Goal: Task Accomplishment & Management: Use online tool/utility

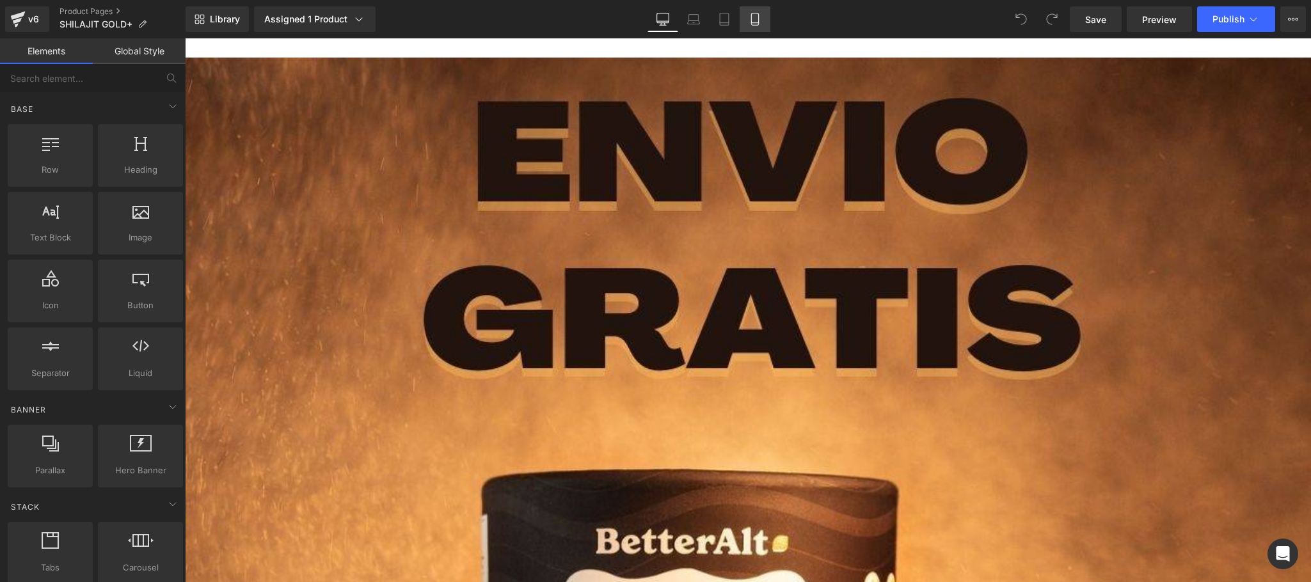
drag, startPoint x: 672, startPoint y: 186, endPoint x: 759, endPoint y: 21, distance: 186.3
click at [759, 21] on icon at bounding box center [755, 19] width 13 height 13
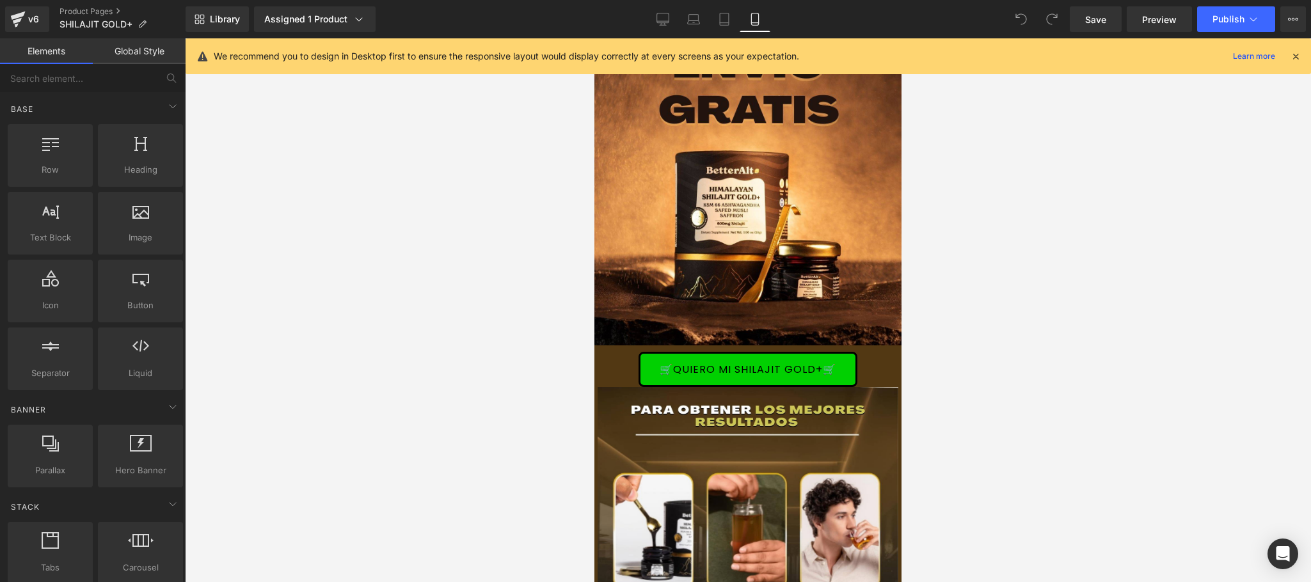
click at [1296, 58] on icon at bounding box center [1296, 57] width 12 height 12
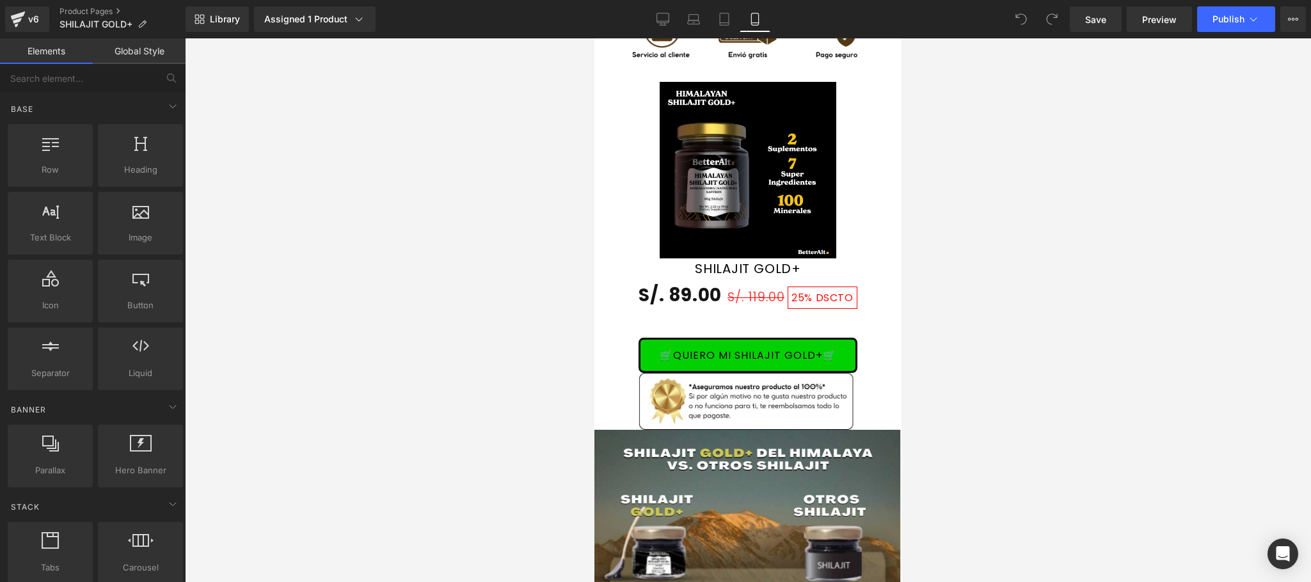
scroll to position [3071, 0]
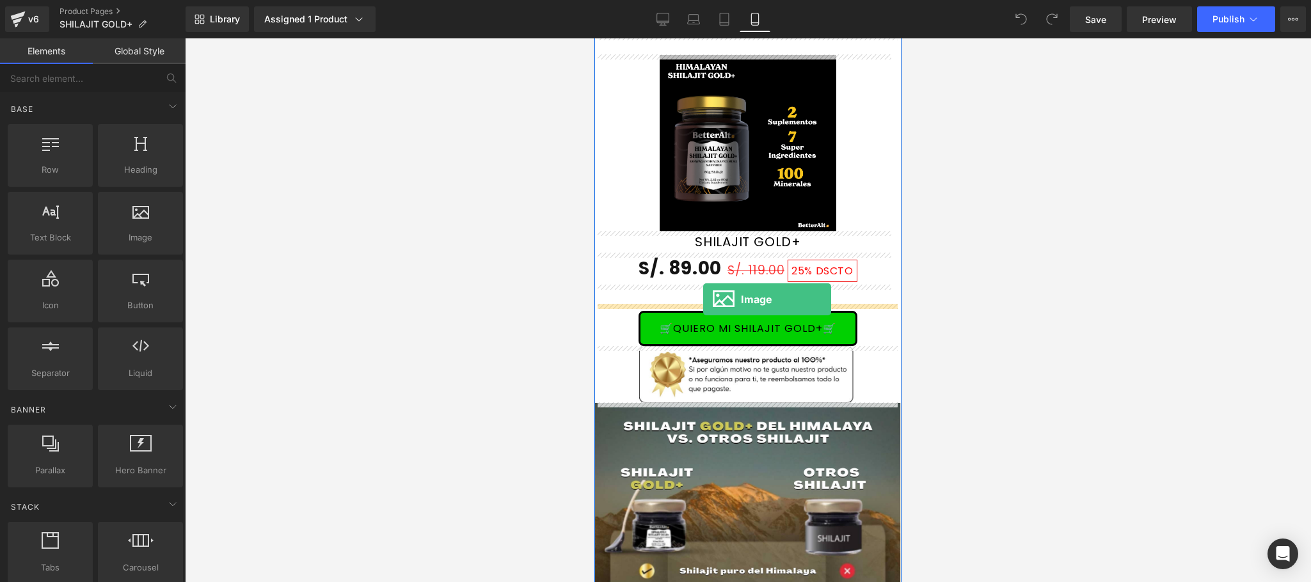
drag, startPoint x: 745, startPoint y: 271, endPoint x: 703, endPoint y: 299, distance: 51.1
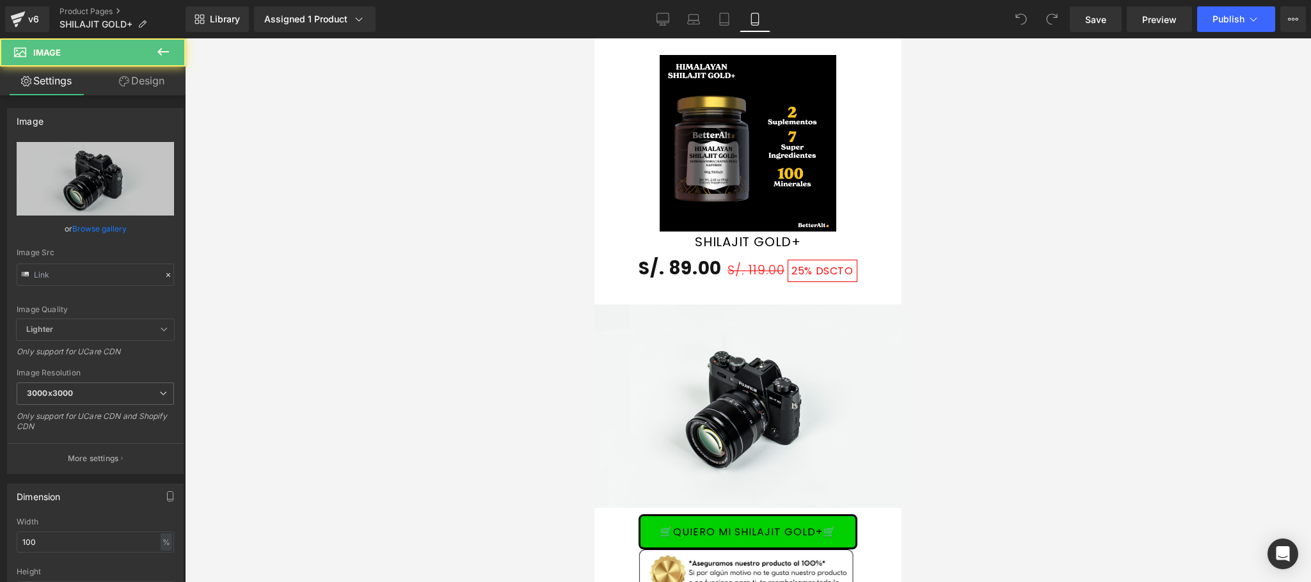
type input "//[DOMAIN_NAME][URL]"
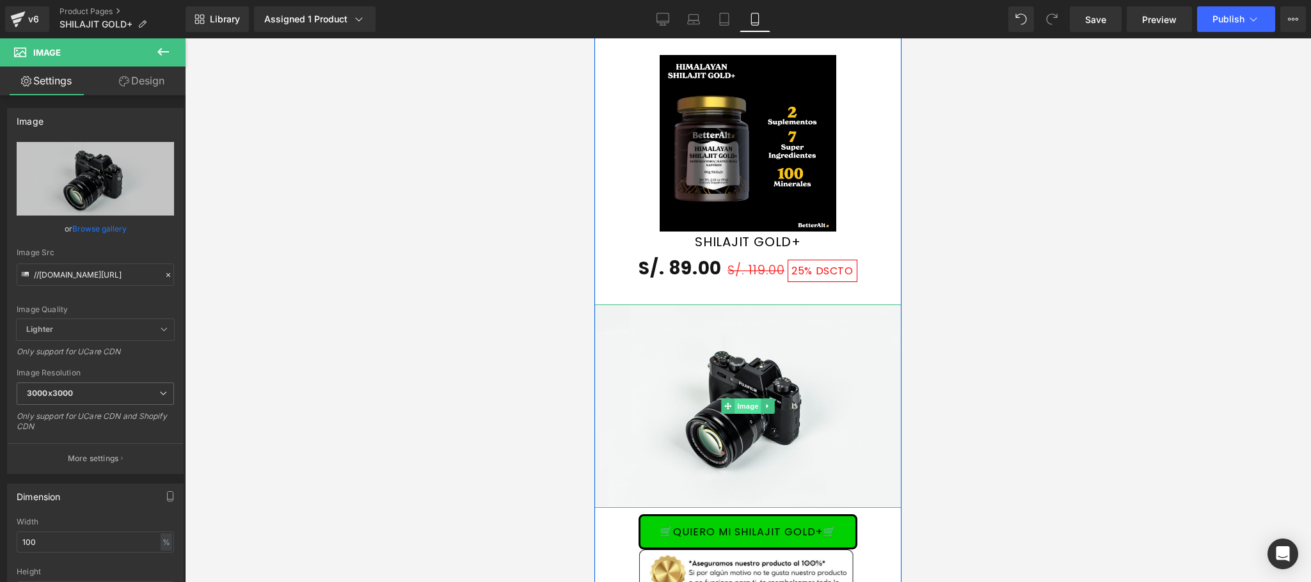
click at [743, 408] on span "Image" at bounding box center [748, 406] width 27 height 15
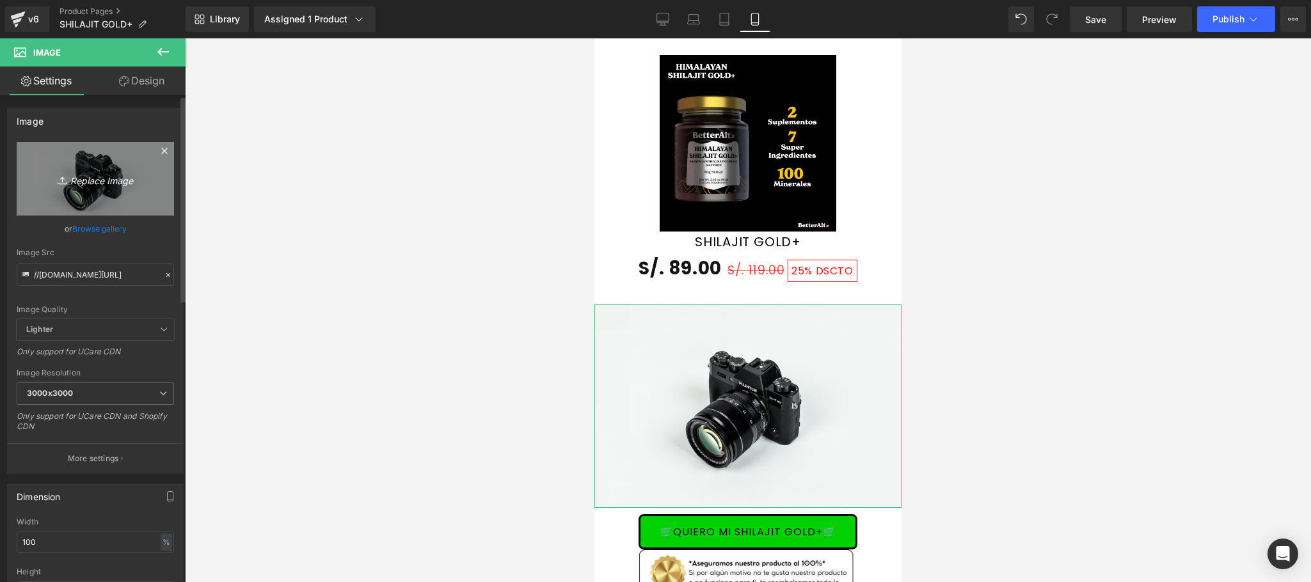
click at [102, 187] on icon "Replace Image" at bounding box center [95, 179] width 102 height 16
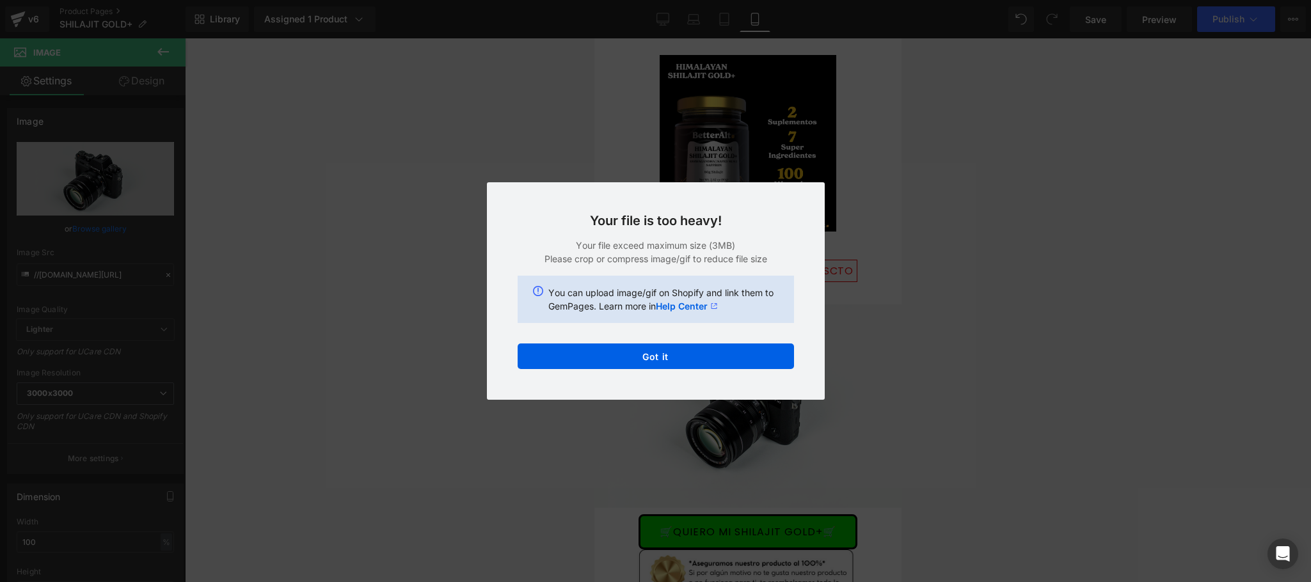
click at [1104, 289] on div "Back to Library Insert Your file is too heavy! Your file exceed maximum size (3…" at bounding box center [655, 291] width 1311 height 582
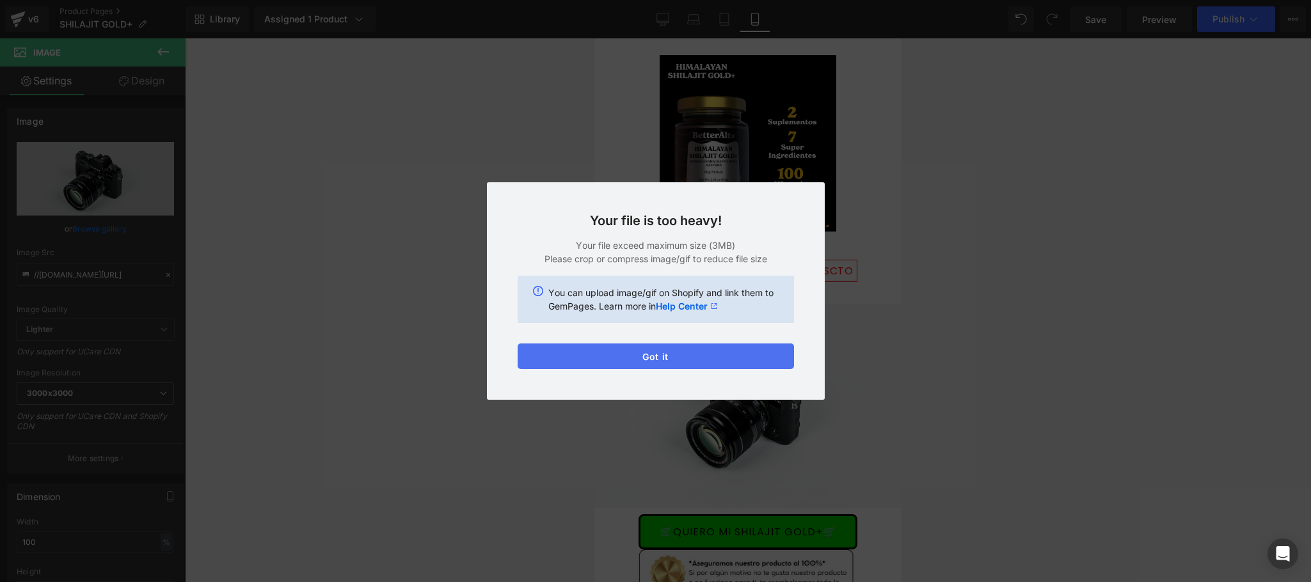
drag, startPoint x: 686, startPoint y: 360, endPoint x: 129, endPoint y: 323, distance: 557.8
click at [686, 360] on button "Got it" at bounding box center [656, 357] width 276 height 26
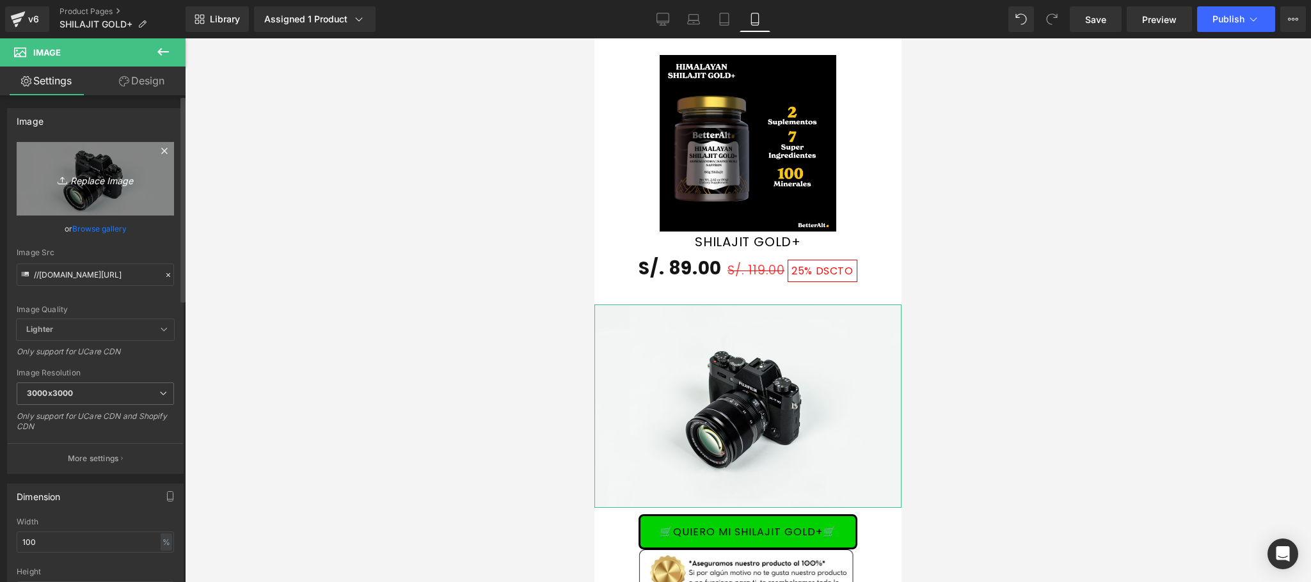
click at [109, 185] on icon "Replace Image" at bounding box center [95, 179] width 102 height 16
click at [88, 177] on icon "Replace Image" at bounding box center [95, 179] width 102 height 16
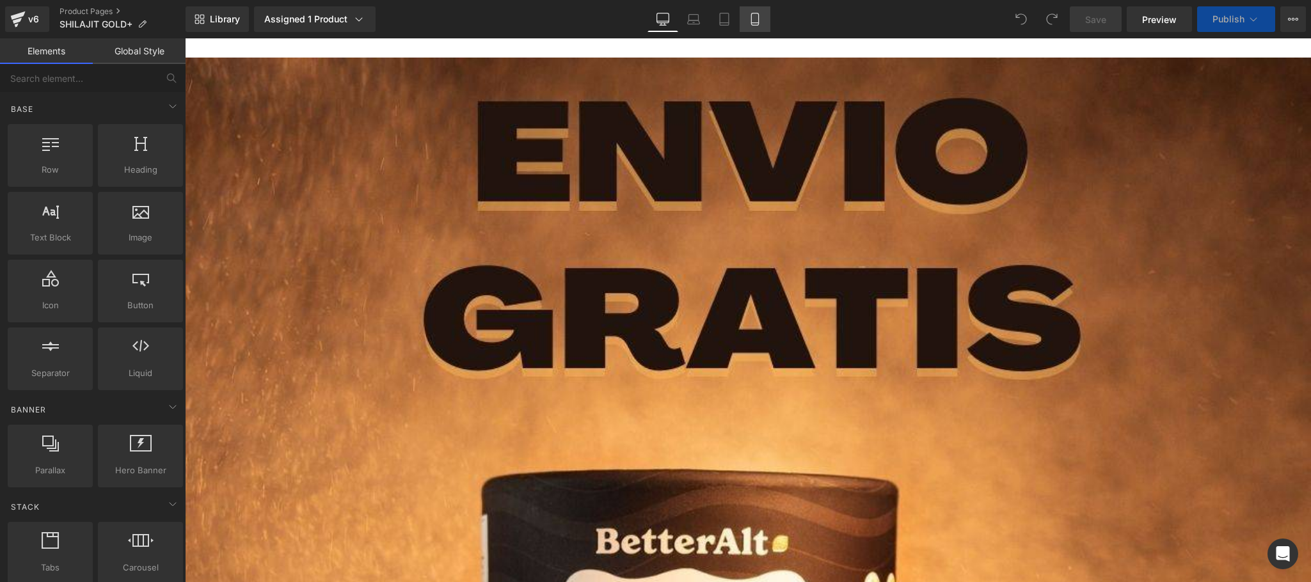
click at [751, 16] on icon at bounding box center [755, 19] width 13 height 13
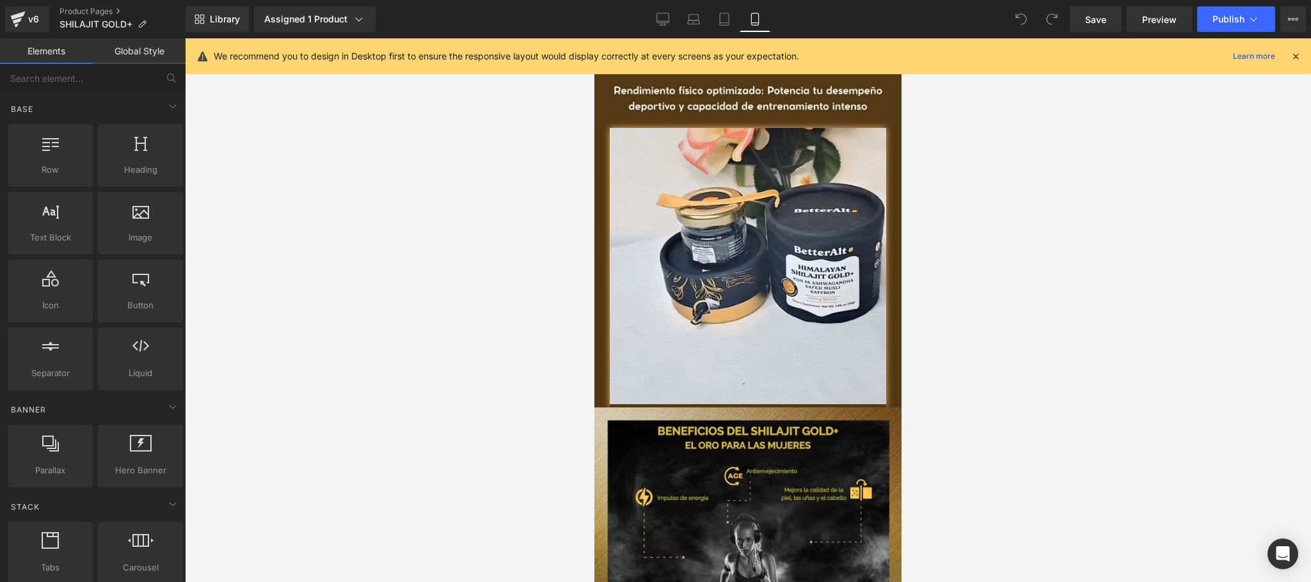
scroll to position [2047, 0]
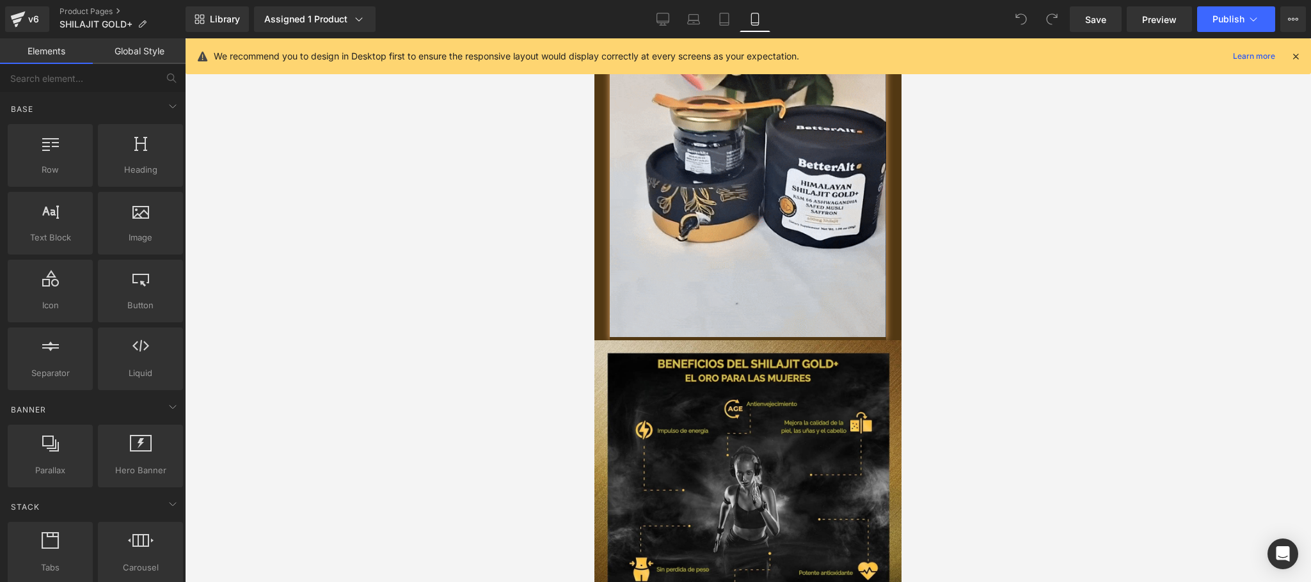
click at [1296, 54] on icon at bounding box center [1296, 57] width 12 height 12
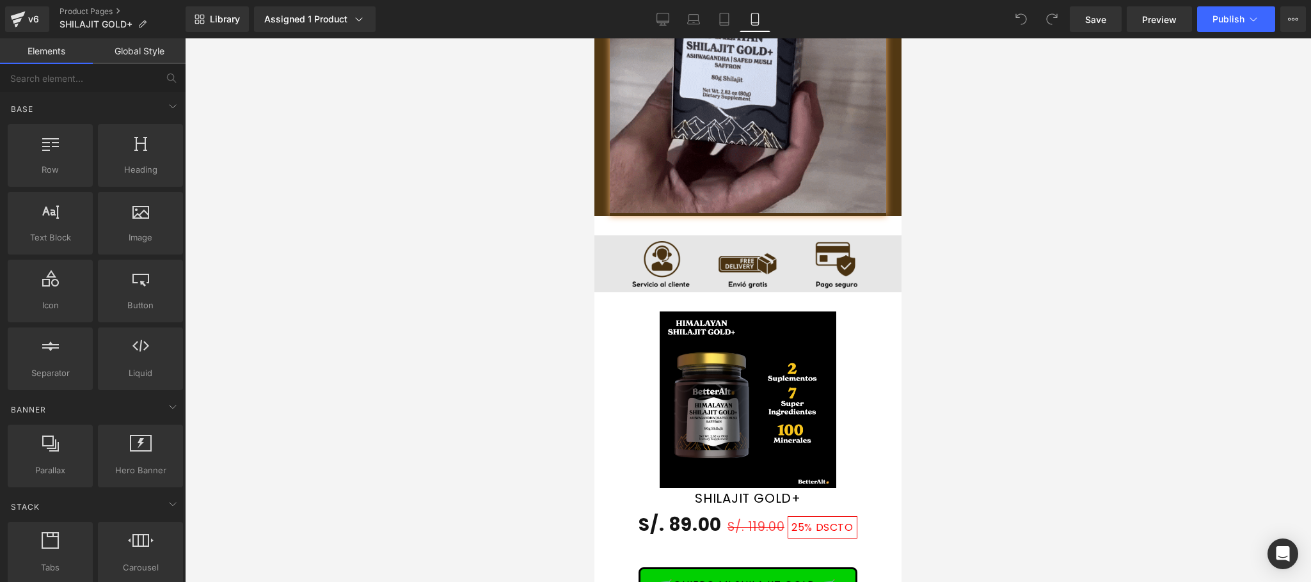
scroll to position [3071, 0]
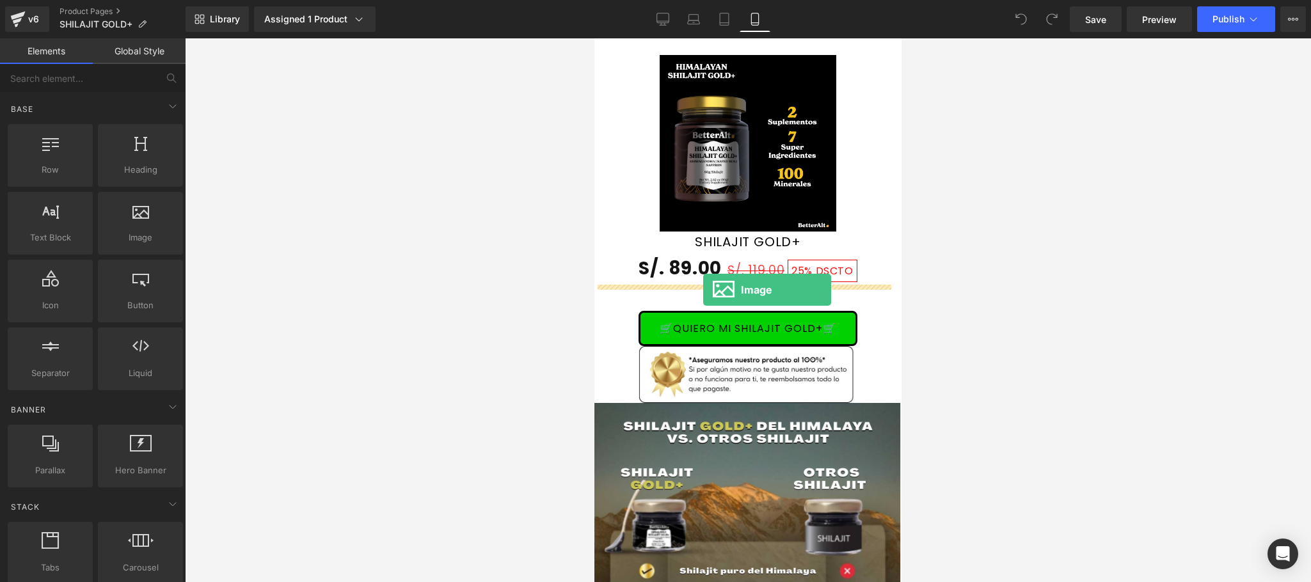
drag, startPoint x: 735, startPoint y: 284, endPoint x: 703, endPoint y: 290, distance: 31.9
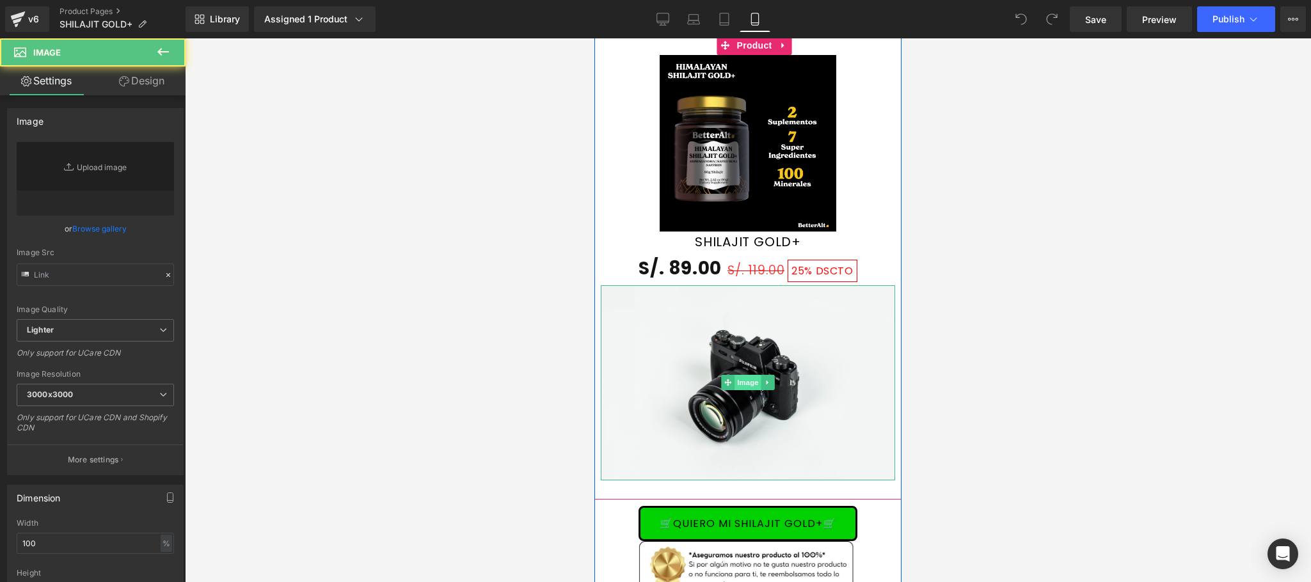
type input "//[DOMAIN_NAME][URL]"
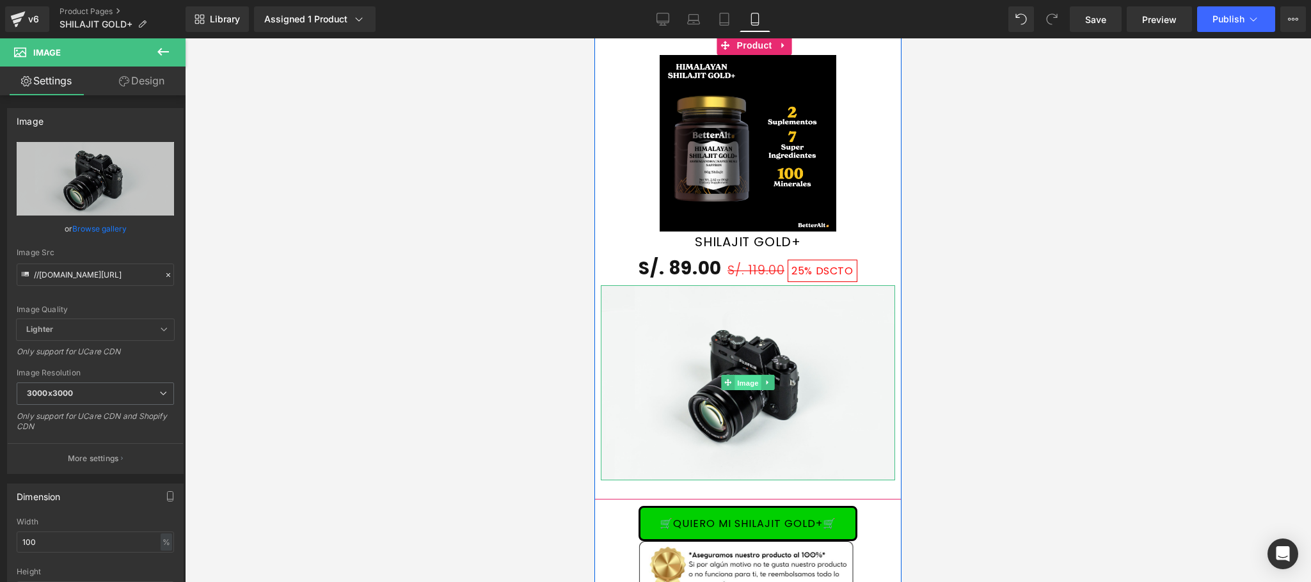
click at [739, 382] on span "Image" at bounding box center [748, 383] width 27 height 15
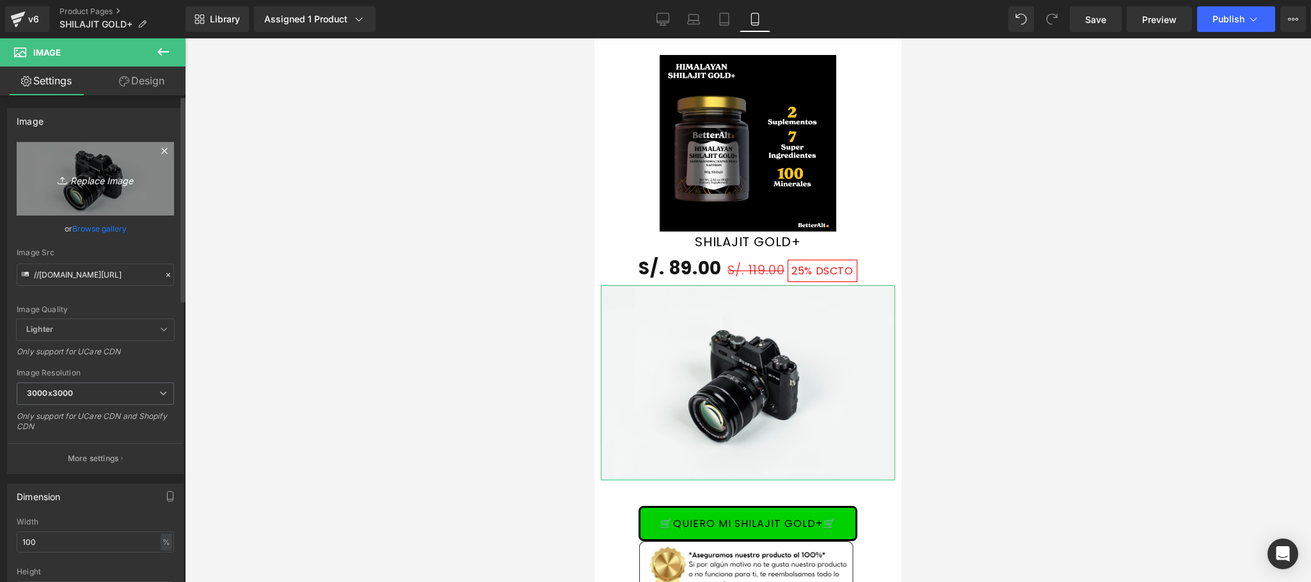
click at [90, 183] on icon "Replace Image" at bounding box center [95, 179] width 102 height 16
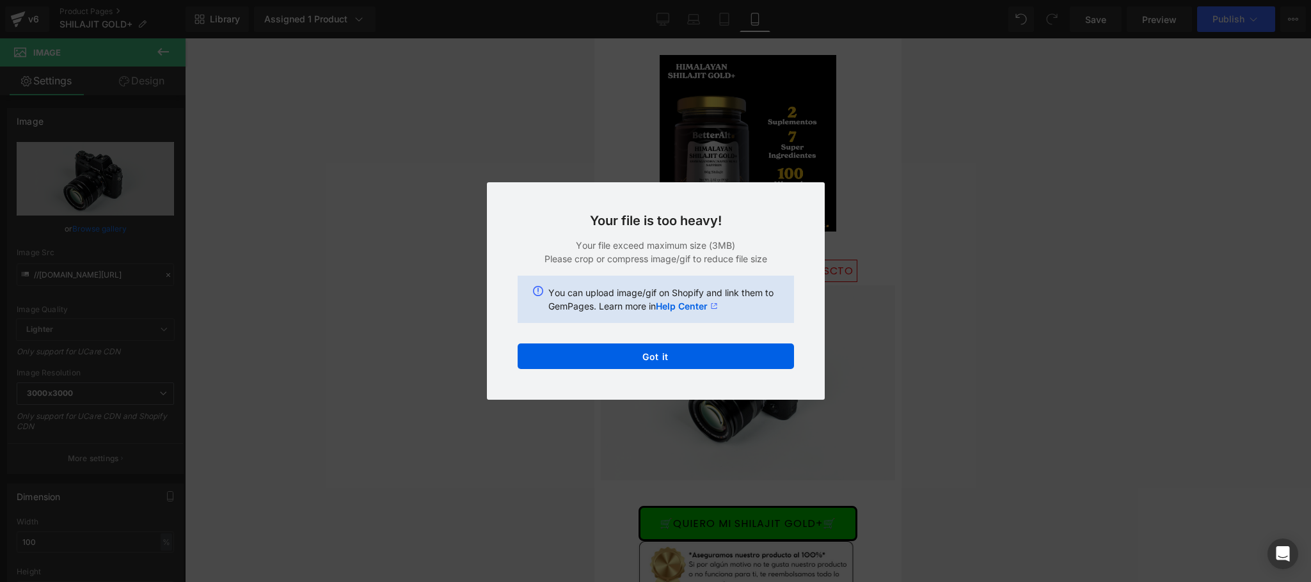
click at [983, 219] on div "Back to Library Insert Your file is too heavy! Your file exceed maximum size (3…" at bounding box center [655, 291] width 1311 height 582
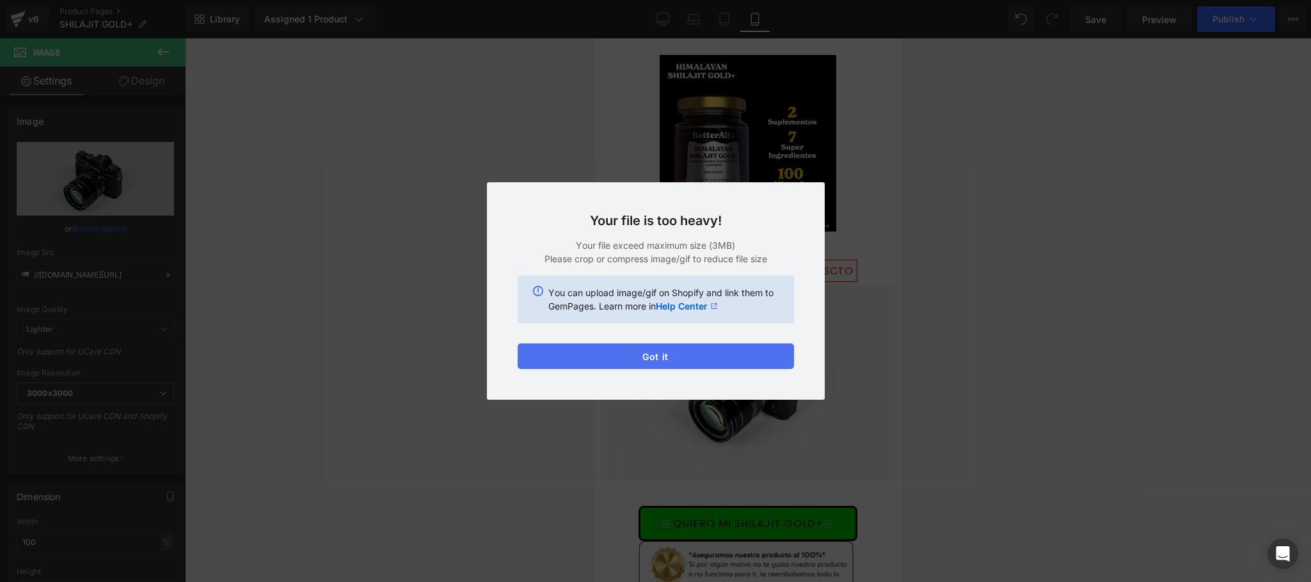
click at [733, 361] on button "Got it" at bounding box center [656, 357] width 276 height 26
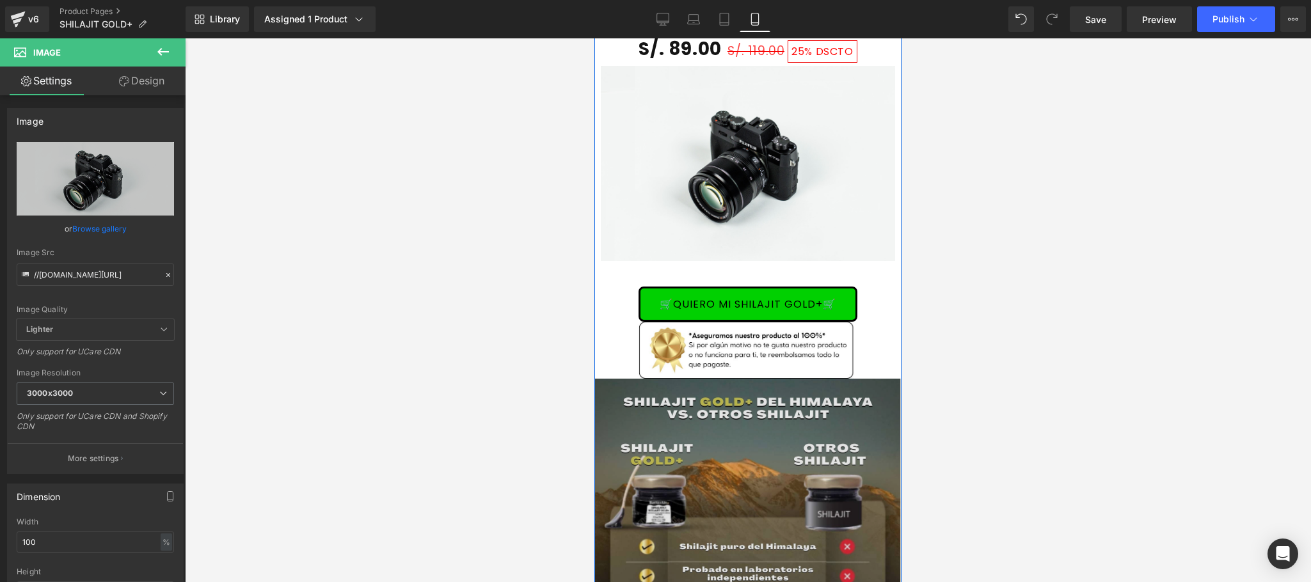
scroll to position [3327, 0]
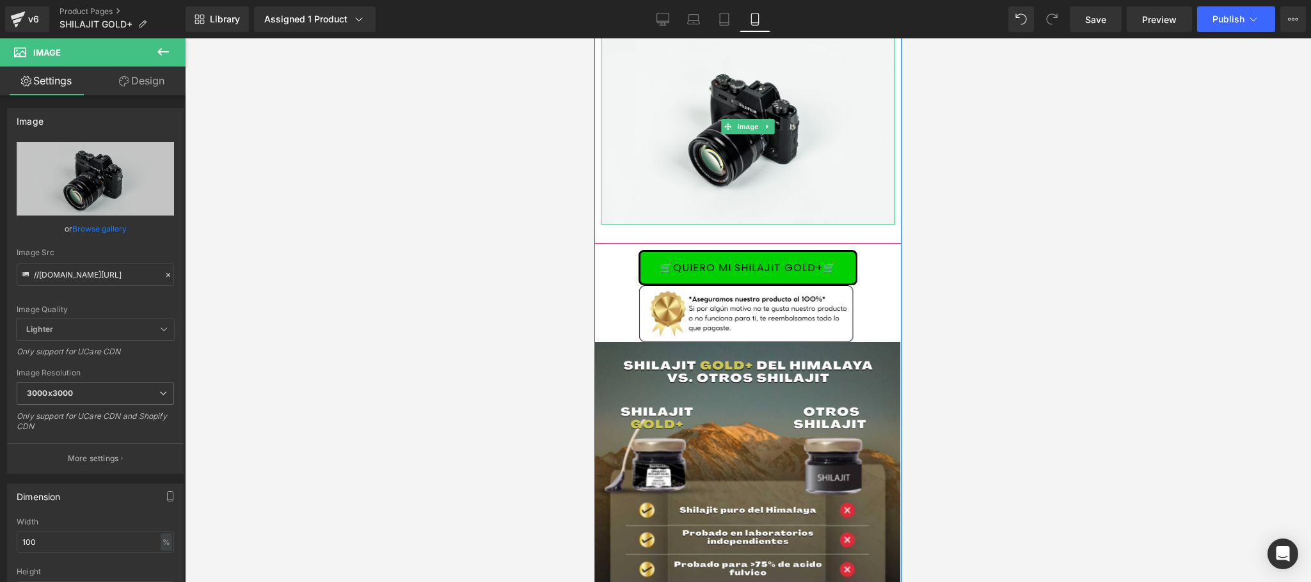
click at [765, 129] on icon at bounding box center [768, 127] width 7 height 8
click at [771, 127] on icon at bounding box center [774, 127] width 7 height 8
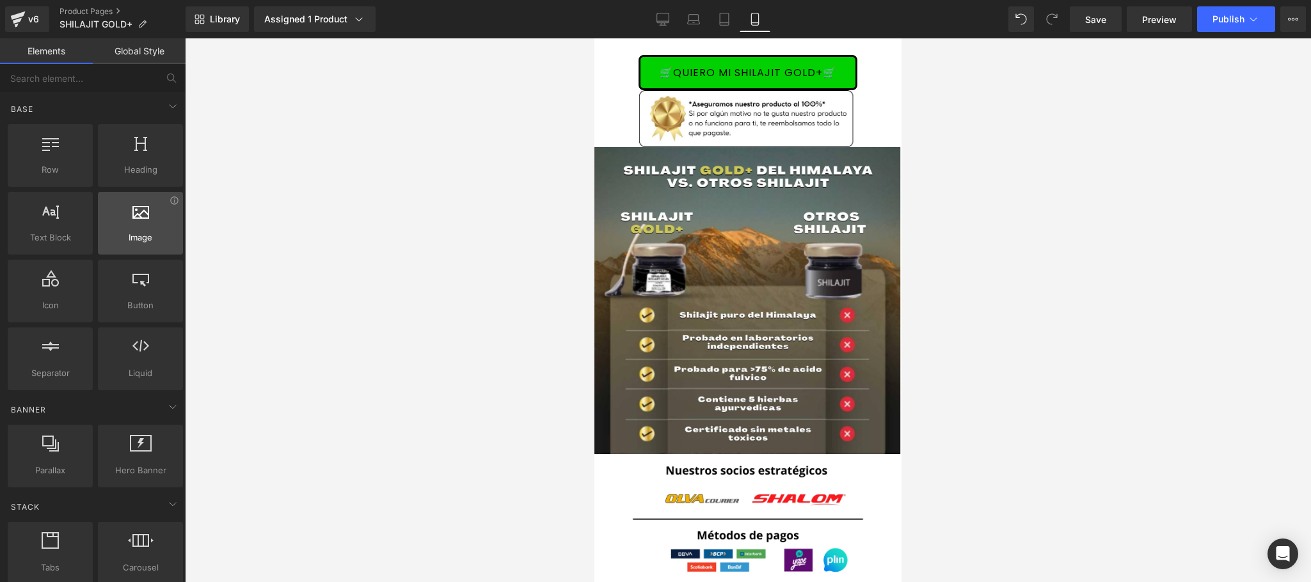
scroll to position [3071, 0]
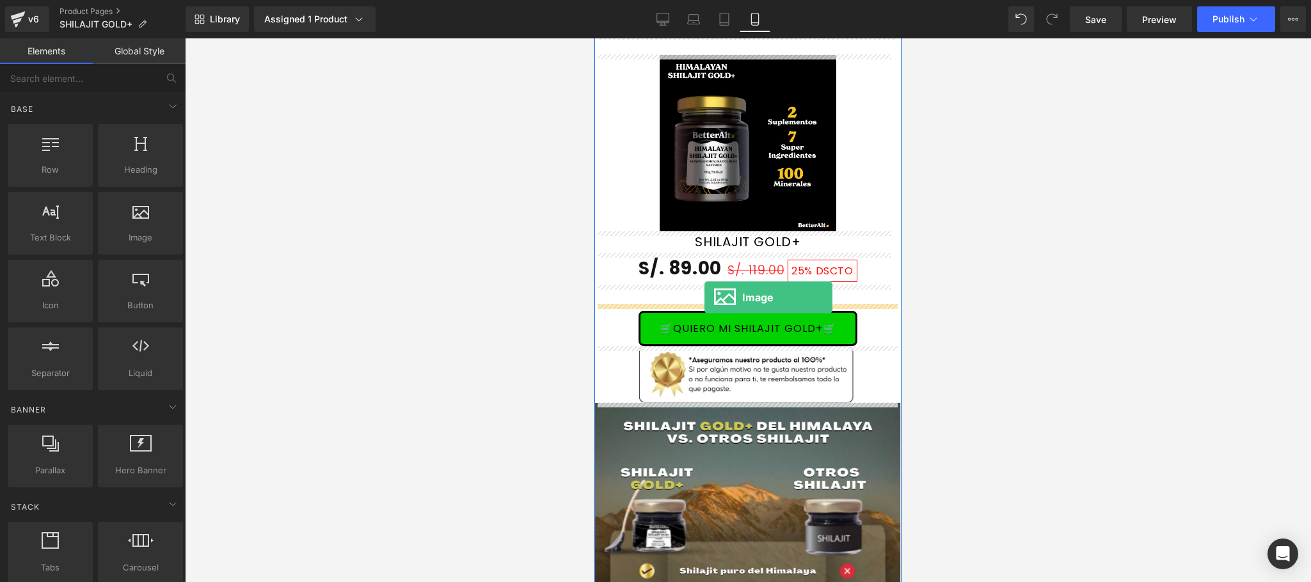
drag, startPoint x: 750, startPoint y: 271, endPoint x: 704, endPoint y: 298, distance: 52.8
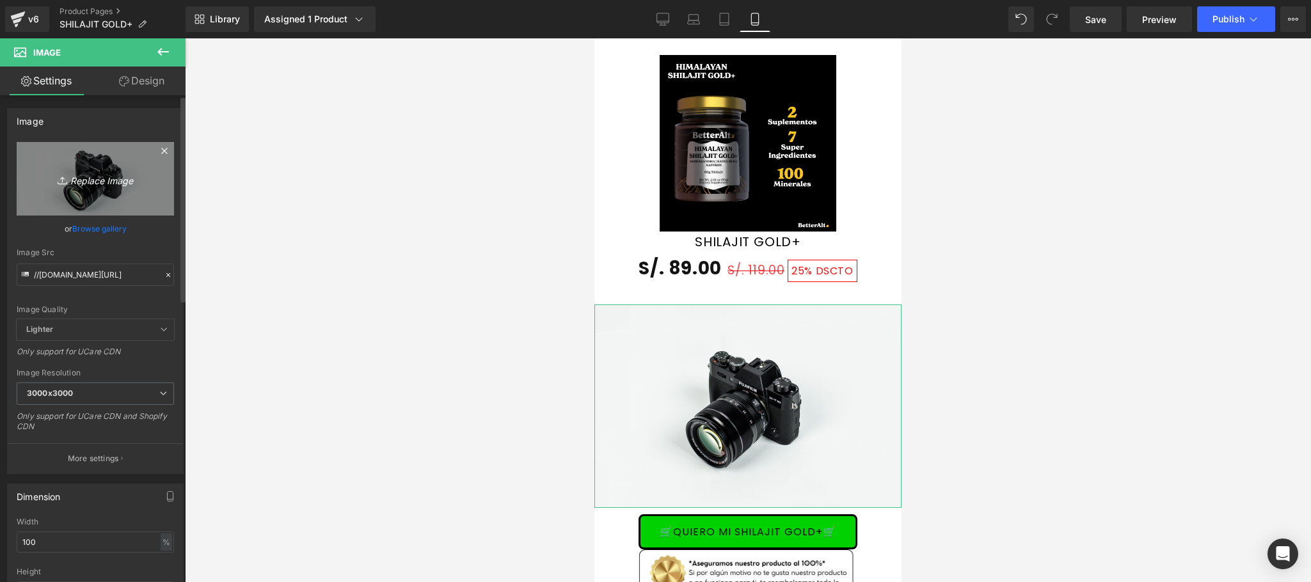
click at [114, 185] on icon "Replace Image" at bounding box center [95, 179] width 102 height 16
type input "C:\fakepath\Screenshot_13.png"
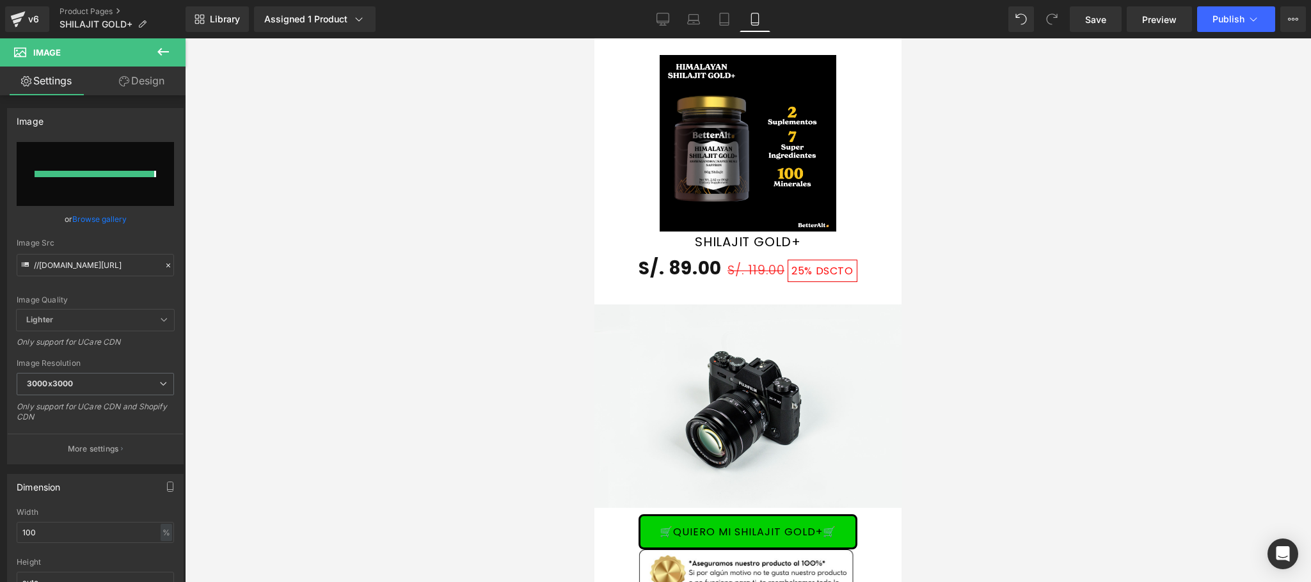
type input "[URL][DOMAIN_NAME]"
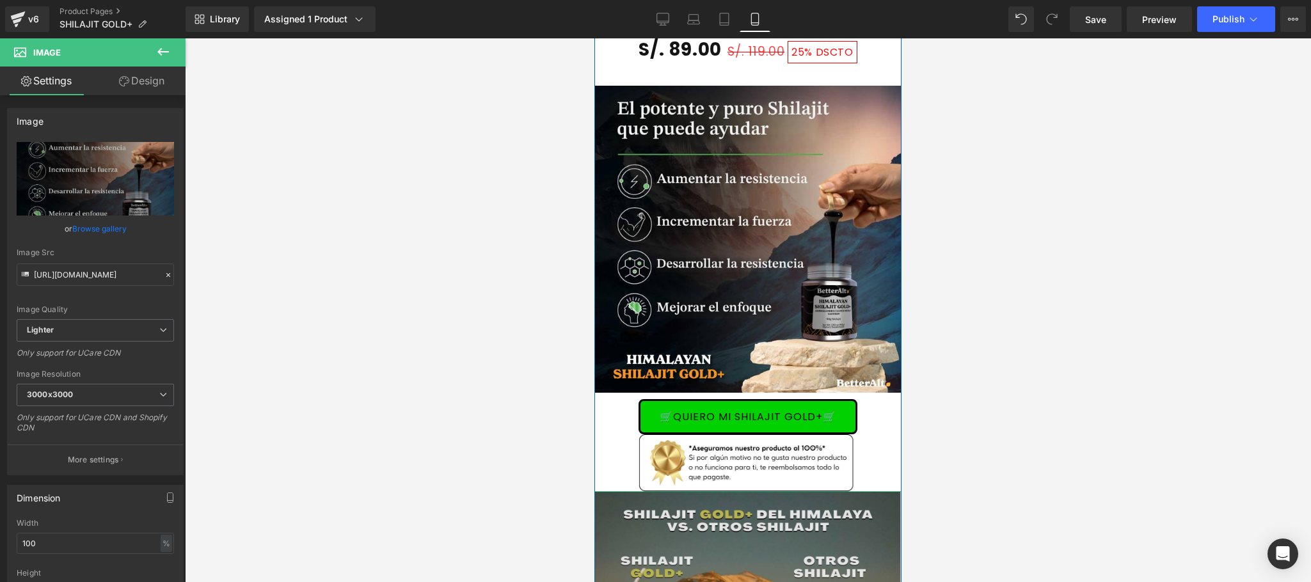
scroll to position [3327, 0]
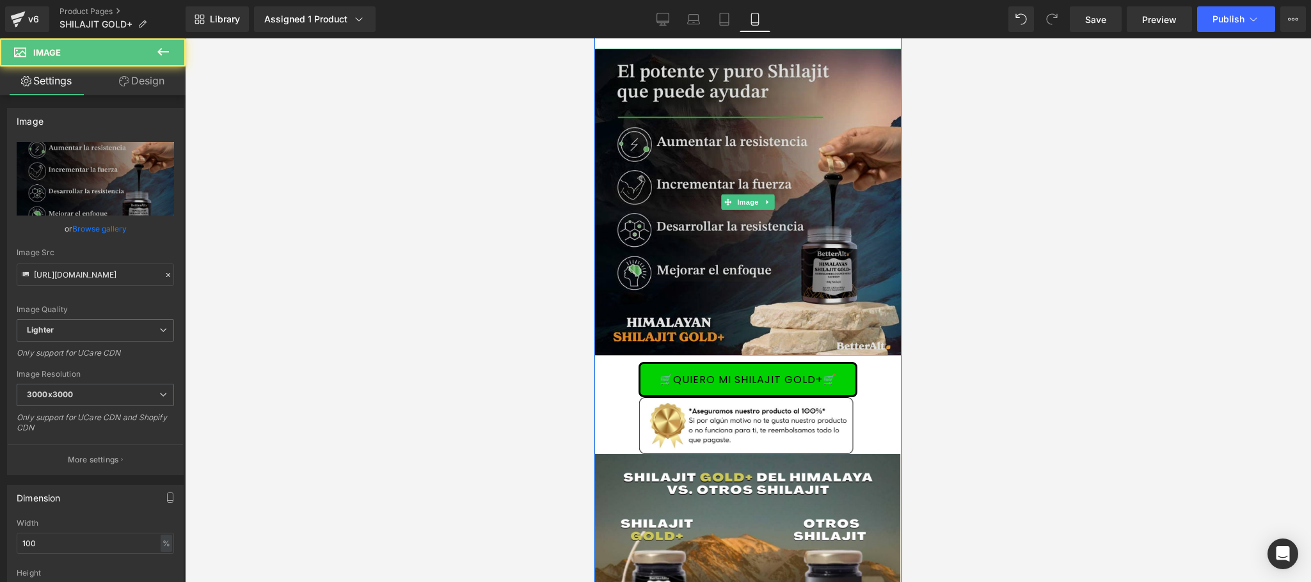
click at [646, 273] on img at bounding box center [747, 202] width 307 height 307
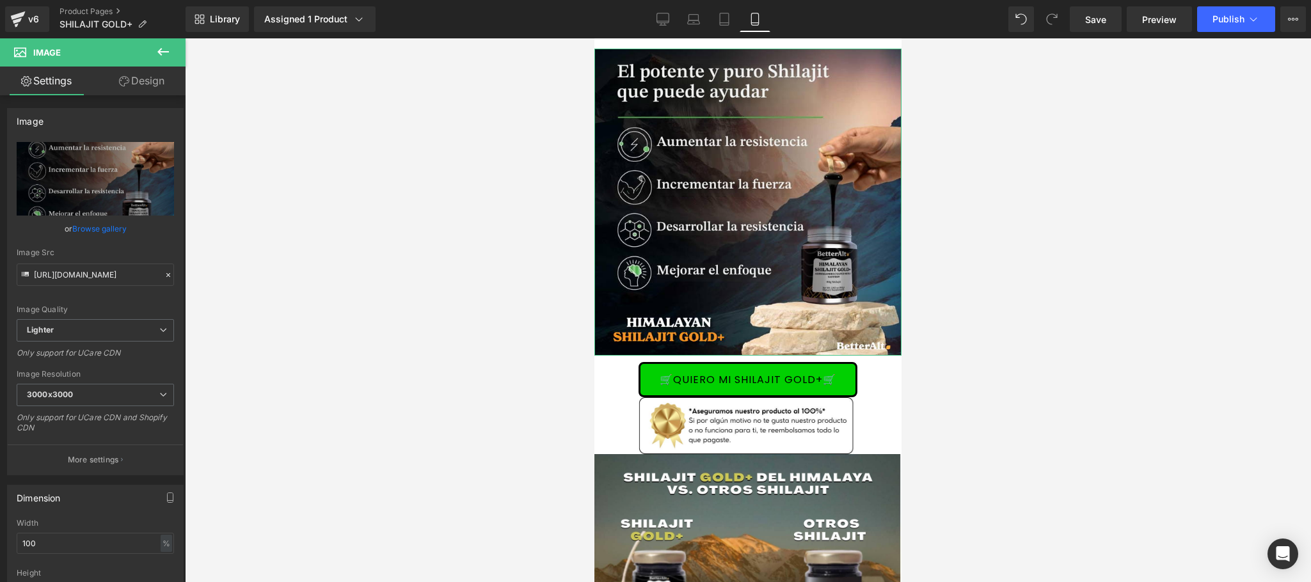
click at [139, 79] on link "Design" at bounding box center [141, 81] width 93 height 29
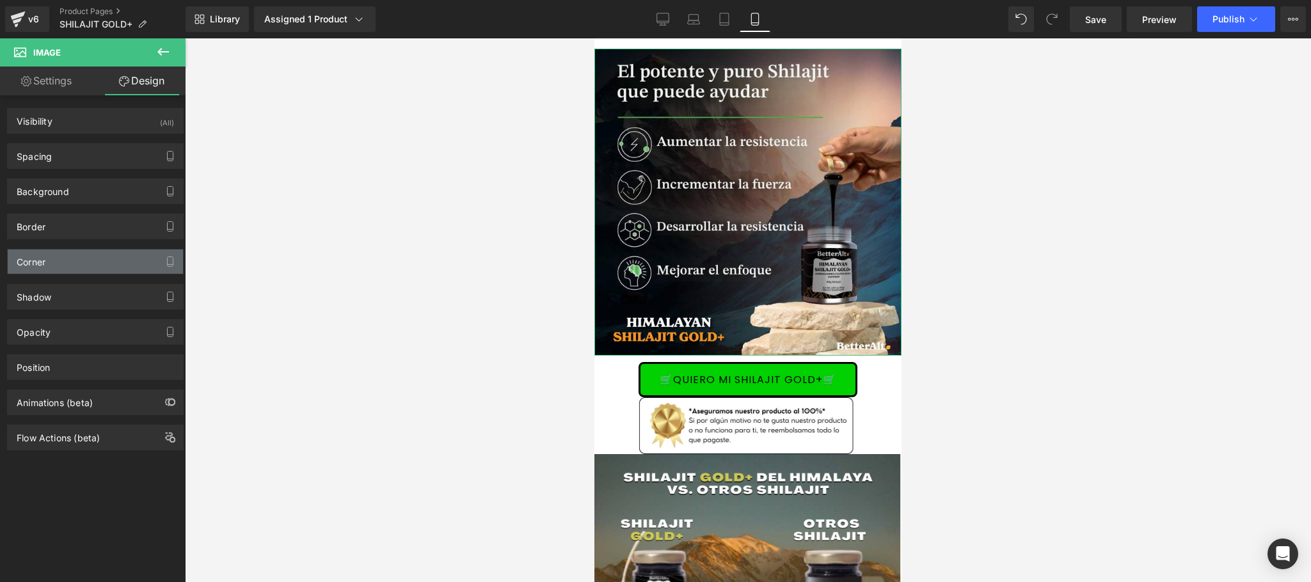
type input "#000000"
type input "90"
type input "0"
click at [89, 241] on div "Corner Corner Style Custom Custom Setup Global Style Custom Setup Global Style …" at bounding box center [95, 256] width 191 height 35
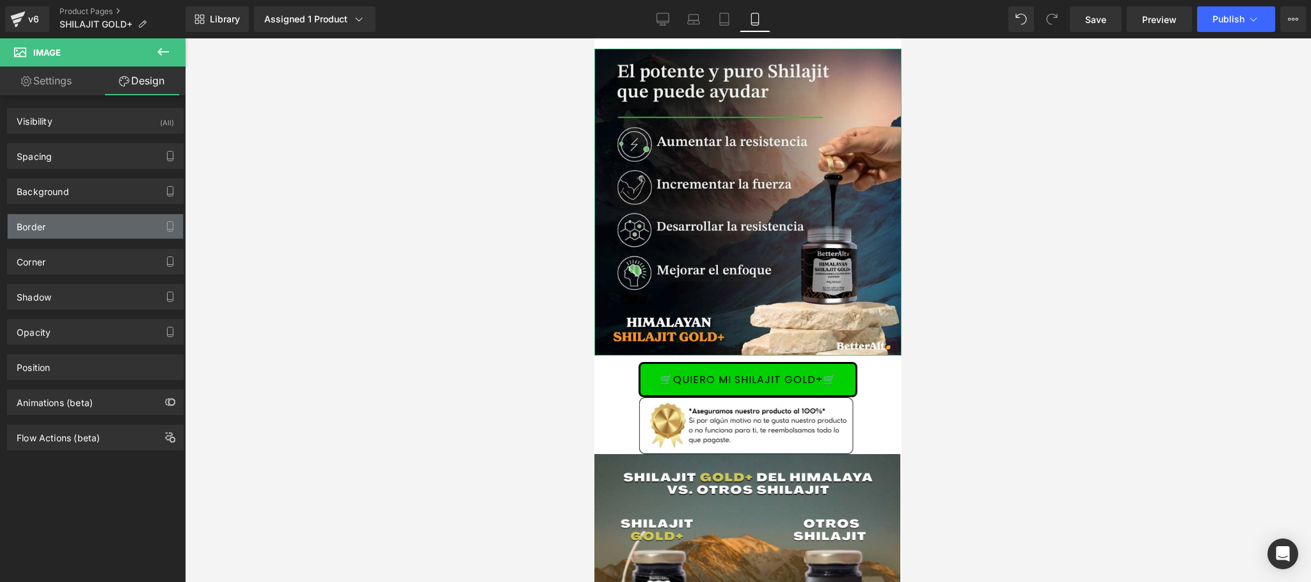
click at [91, 232] on div "Border" at bounding box center [95, 226] width 175 height 24
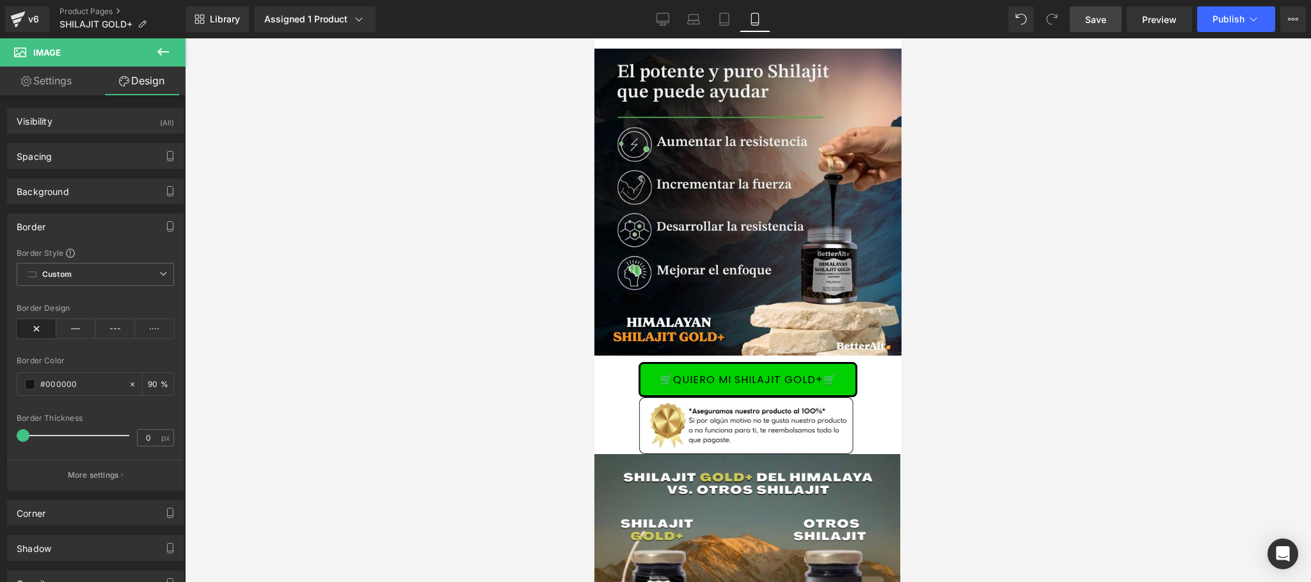
click at [1095, 26] on link "Save" at bounding box center [1096, 19] width 52 height 26
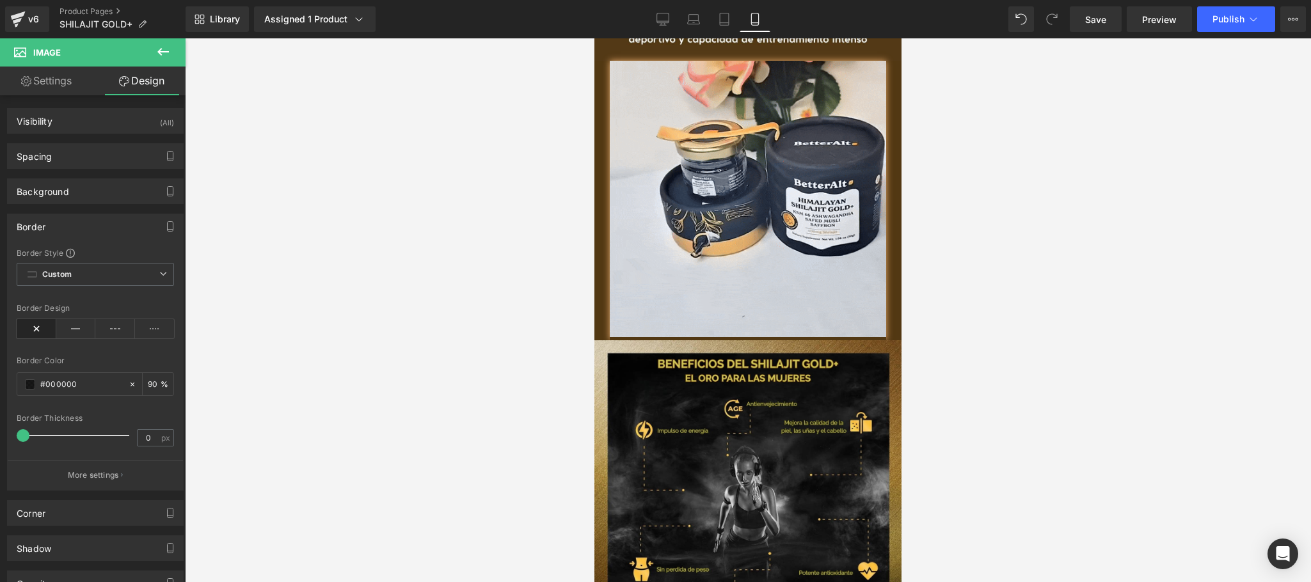
scroll to position [0, 0]
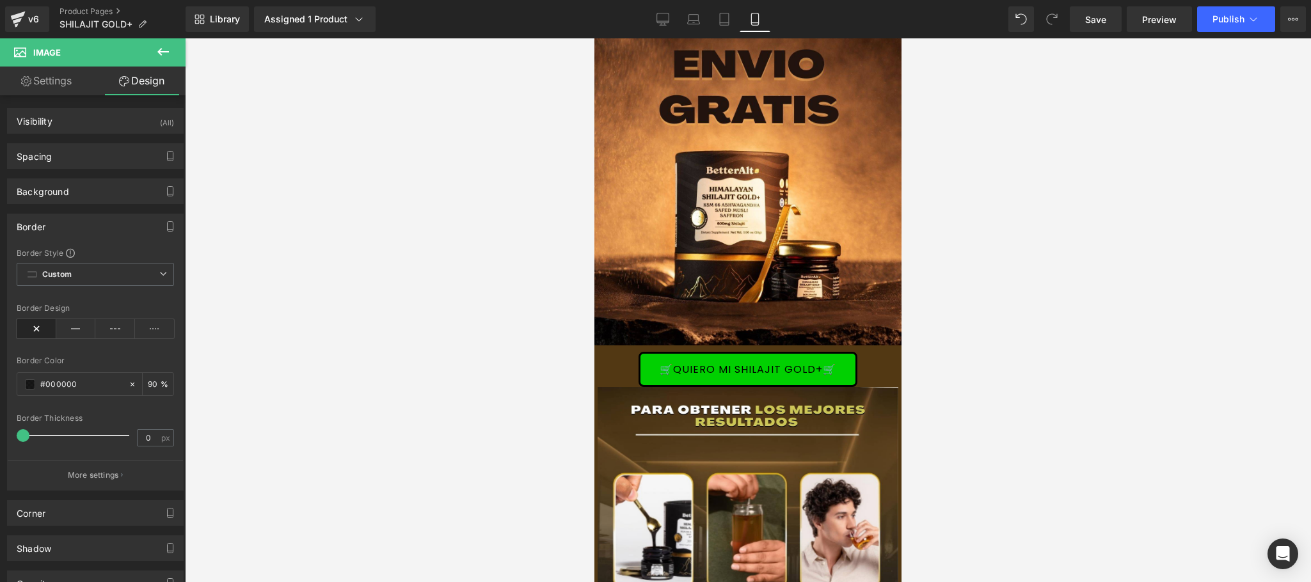
drag, startPoint x: 883, startPoint y: 351, endPoint x: 732, endPoint y: 367, distance: 151.8
click at [732, 367] on div "🛒QUIERO MI SHILAJIT GOLD+🛒 Button" at bounding box center [747, 369] width 307 height 35
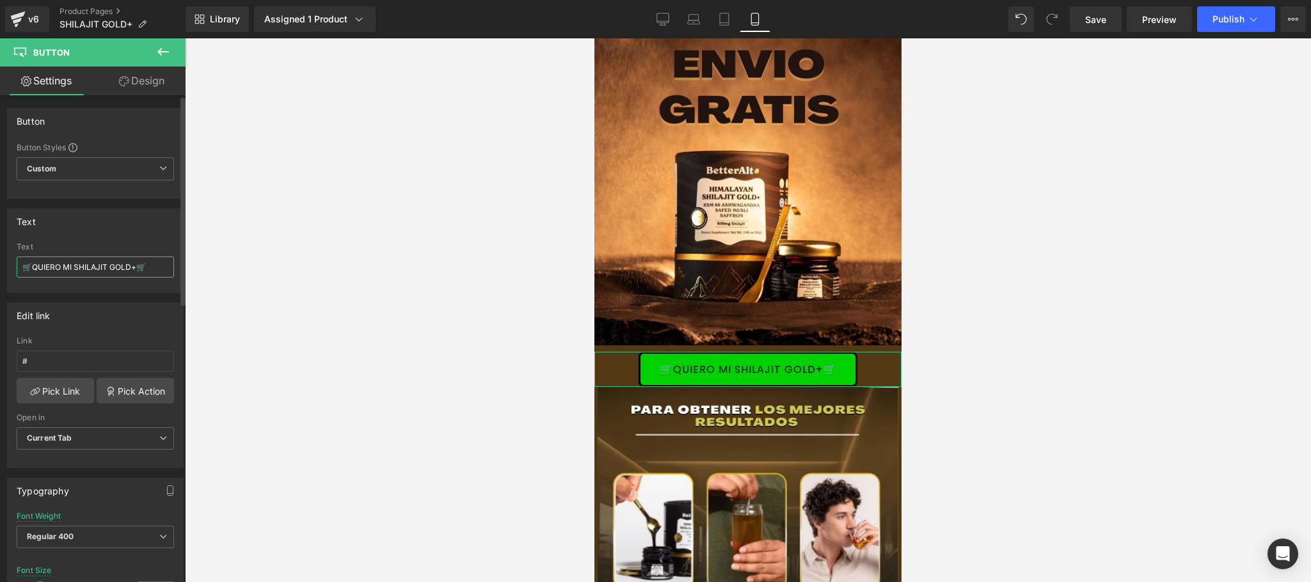
drag, startPoint x: 138, startPoint y: 269, endPoint x: 150, endPoint y: 269, distance: 11.5
click at [150, 269] on input "🛒QUIERO MI SHILAJIT GOLD+🛒" at bounding box center [95, 267] width 157 height 21
drag, startPoint x: 35, startPoint y: 263, endPoint x: 26, endPoint y: 262, distance: 9.0
click at [26, 262] on input "🛒QUIERO MI SHILAJIT GOLD+🔥" at bounding box center [95, 267] width 157 height 21
type input "🔥QUIERO MI SHILAJIT GOLD+🔥"
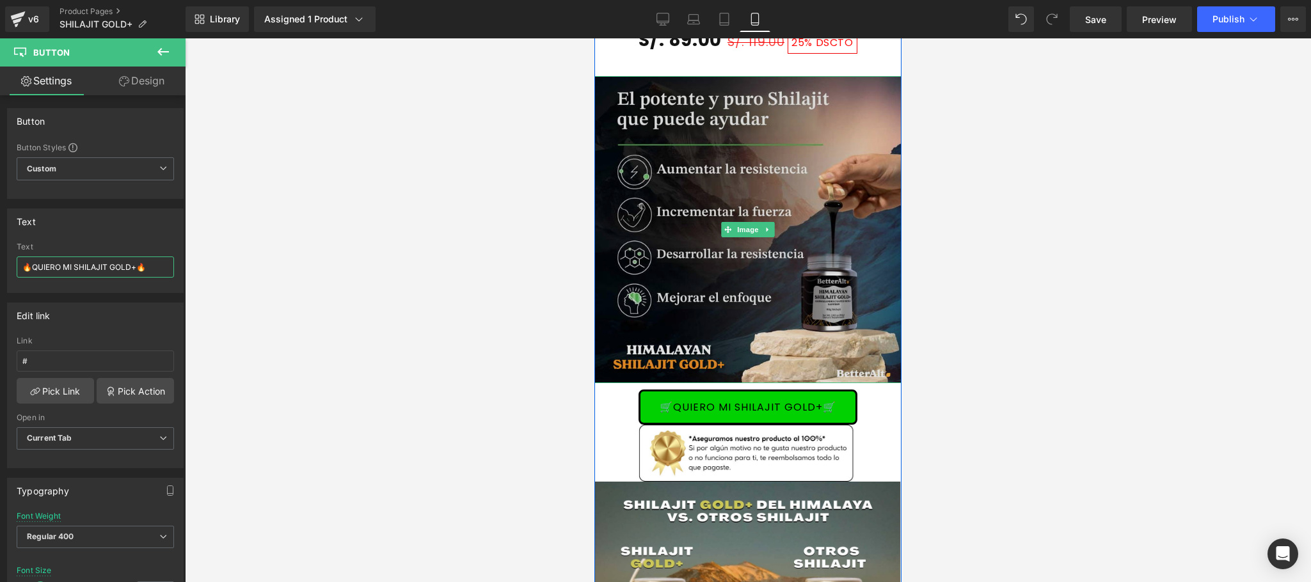
scroll to position [3327, 0]
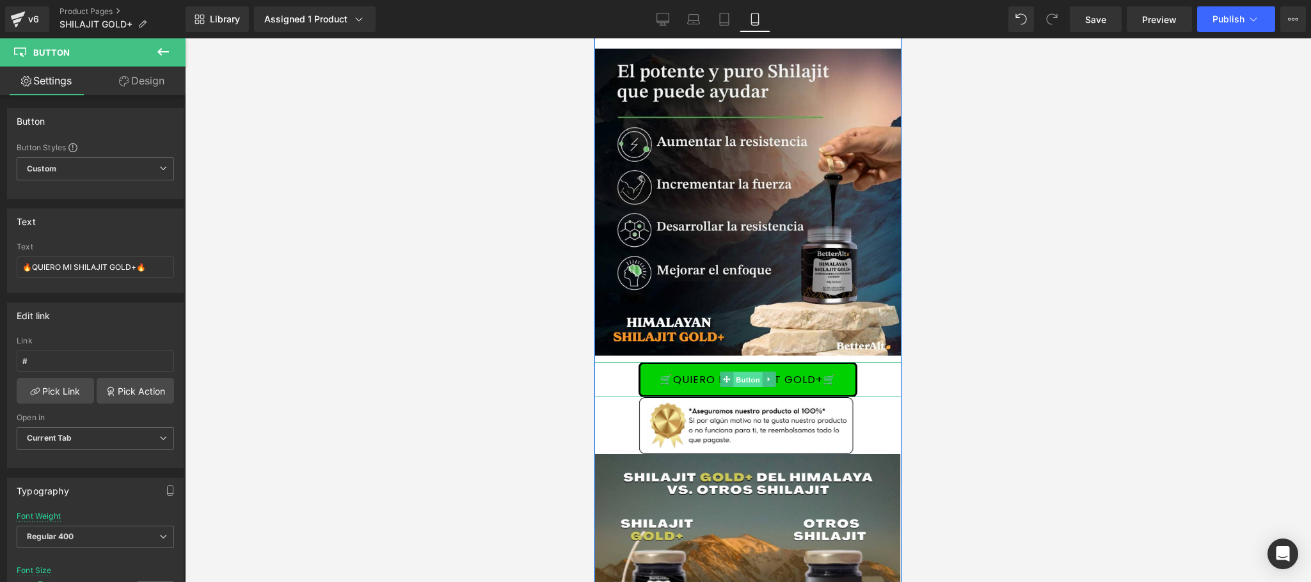
click at [743, 381] on span "Button" at bounding box center [747, 379] width 29 height 15
drag, startPoint x: 139, startPoint y: 271, endPoint x: 150, endPoint y: 271, distance: 11.5
click at [150, 271] on input "🛒QUIERO MI SHILAJIT GOLD+🛒" at bounding box center [95, 267] width 157 height 21
paste input "text"
drag, startPoint x: 33, startPoint y: 267, endPoint x: 21, endPoint y: 267, distance: 11.5
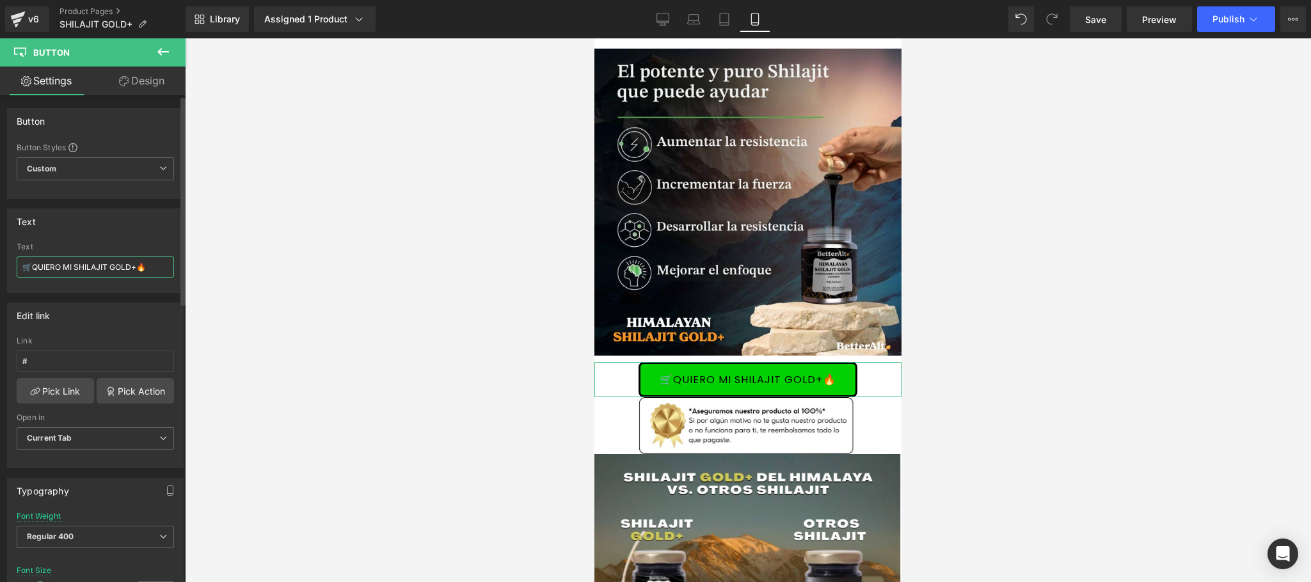
click at [21, 267] on input "🛒QUIERO MI SHILAJIT GOLD+🔥" at bounding box center [95, 267] width 157 height 21
paste input "text"
type input "🔥QUIERO MI SHILAJIT GOLD+🔥"
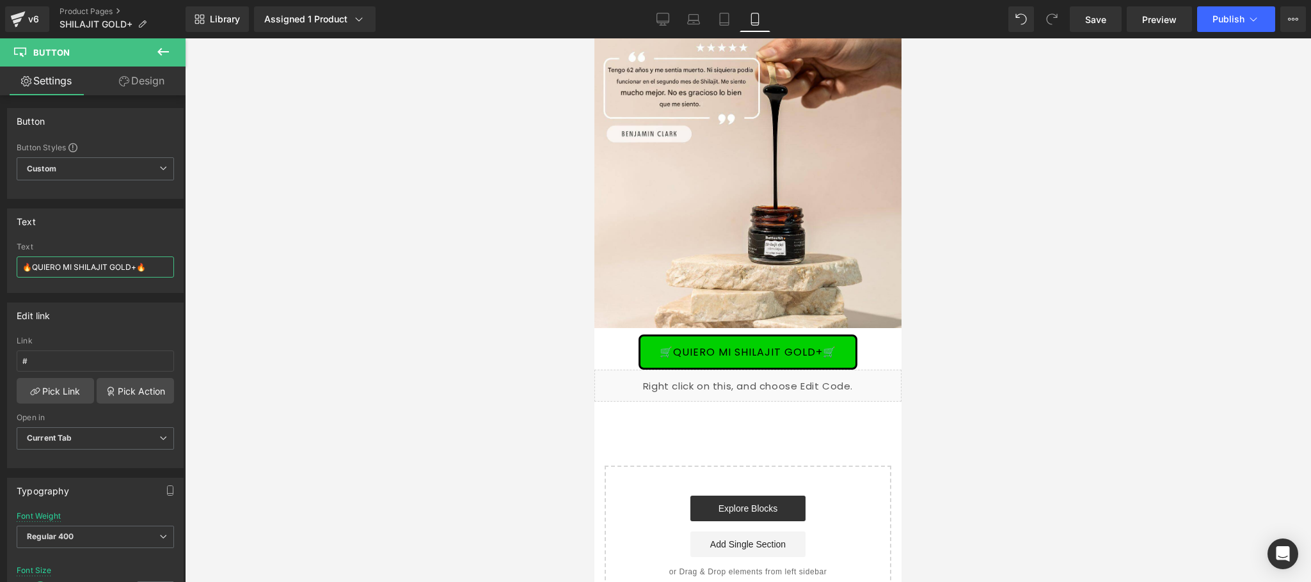
scroll to position [4415, 0]
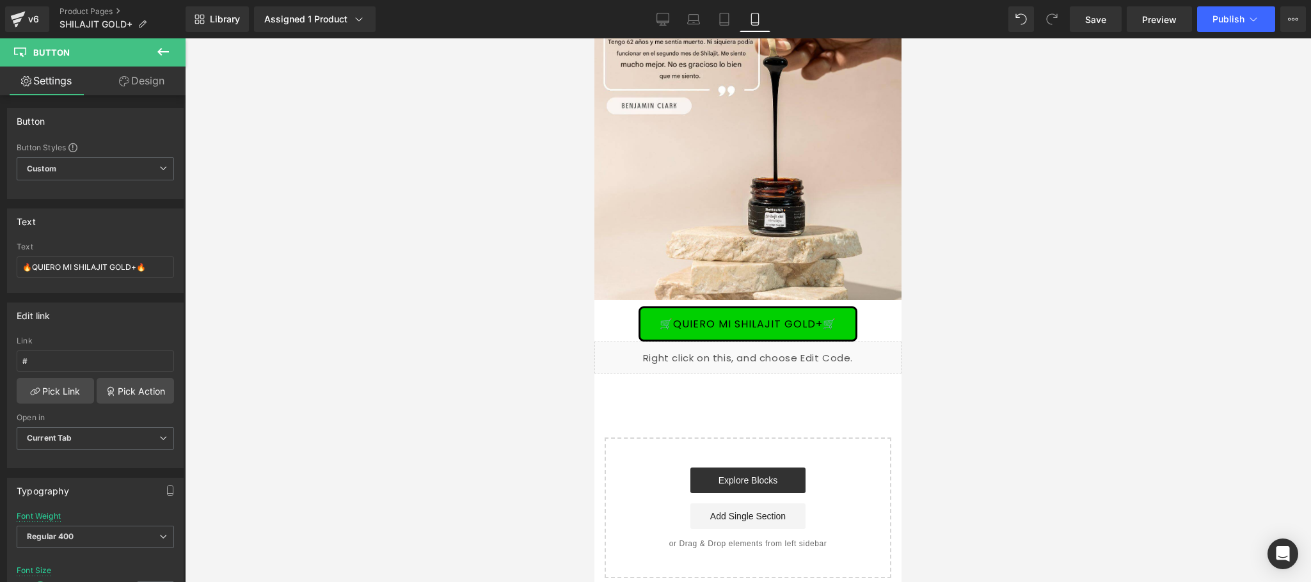
click at [735, 306] on link "🛒QUIERO MI SHILAJIT GOLD+🛒" at bounding box center [748, 323] width 219 height 35
drag, startPoint x: 139, startPoint y: 269, endPoint x: 156, endPoint y: 271, distance: 17.4
click at [156, 271] on input "🛒QUIERO MI SHILAJIT GOLD+🛒" at bounding box center [95, 267] width 157 height 21
drag, startPoint x: 33, startPoint y: 264, endPoint x: 18, endPoint y: 267, distance: 15.7
click at [18, 267] on input "🛒QUIERO MI SHILAJIT GOLD+🔥" at bounding box center [95, 267] width 157 height 21
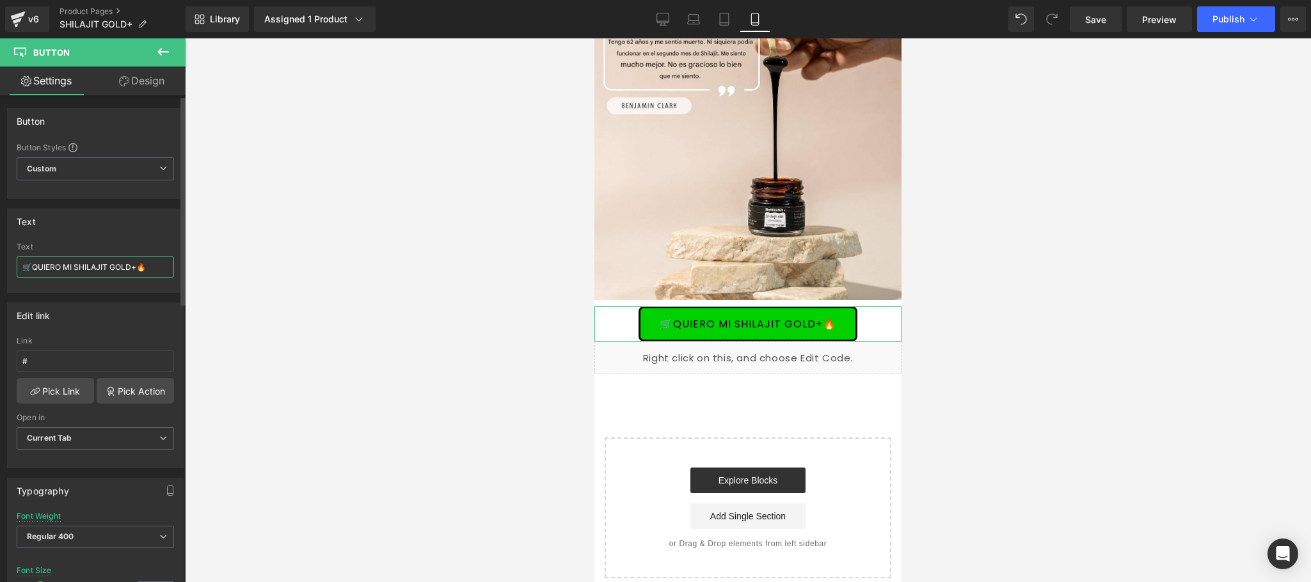
type input "🔥QUIERO MI SHILAJIT GOLD+🔥"
click at [369, 253] on div at bounding box center [748, 310] width 1126 height 544
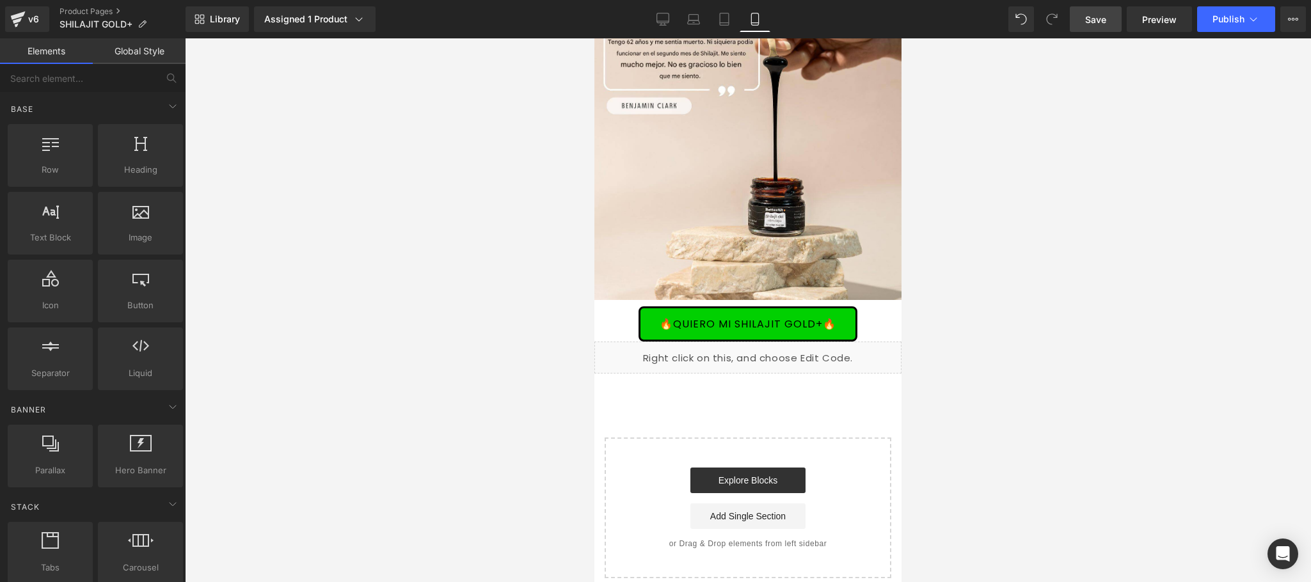
click at [1096, 10] on link "Save" at bounding box center [1096, 19] width 52 height 26
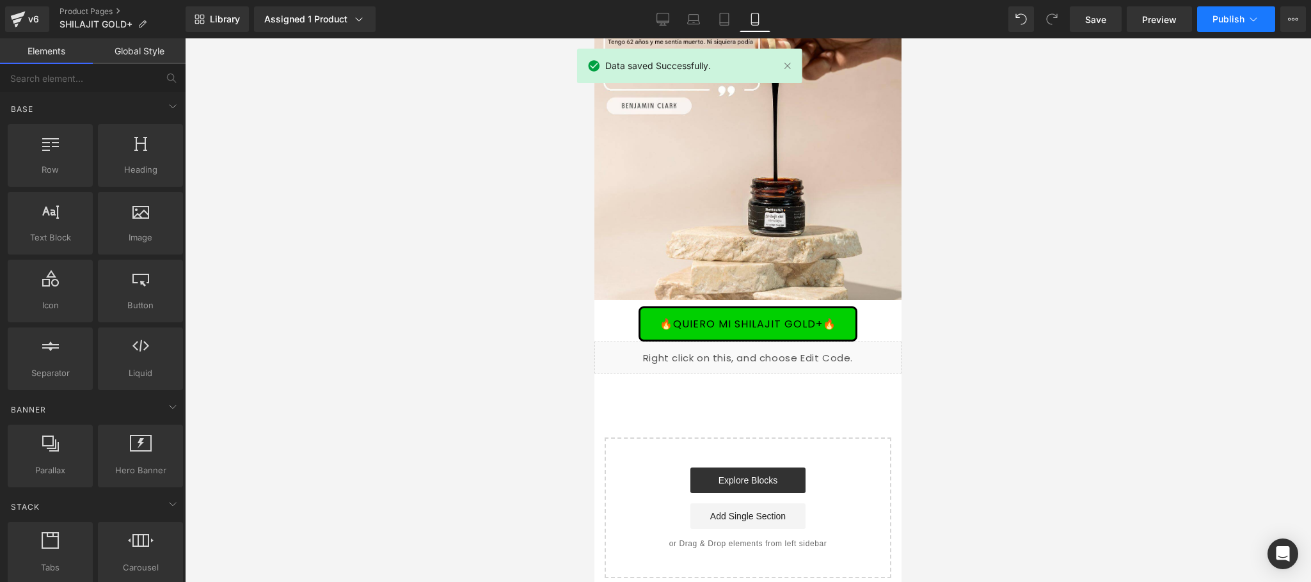
click at [1235, 18] on span "Publish" at bounding box center [1228, 19] width 32 height 10
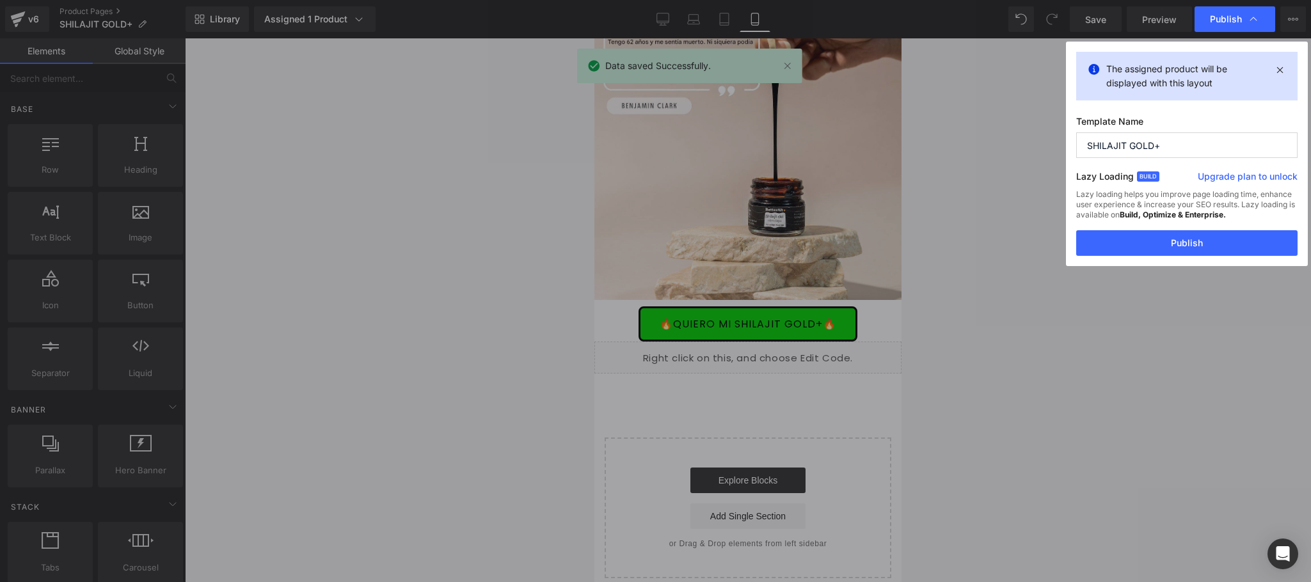
click at [1177, 244] on button "Publish" at bounding box center [1186, 243] width 221 height 26
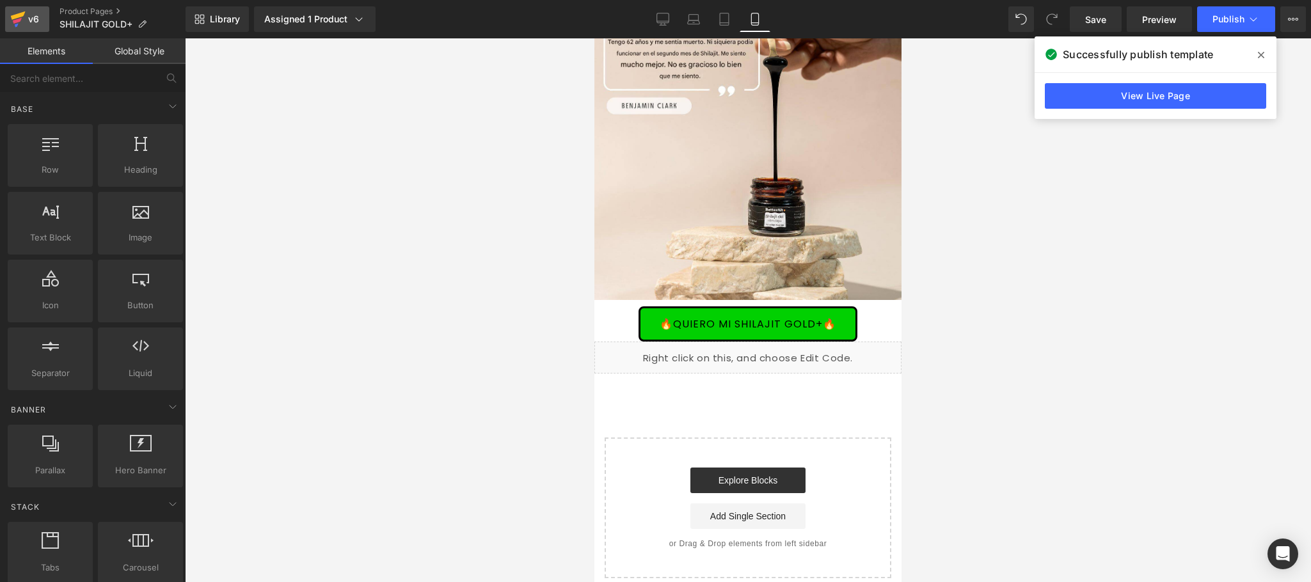
click at [37, 20] on div "v6" at bounding box center [34, 19] width 16 height 17
